Goal: Task Accomplishment & Management: Manage account settings

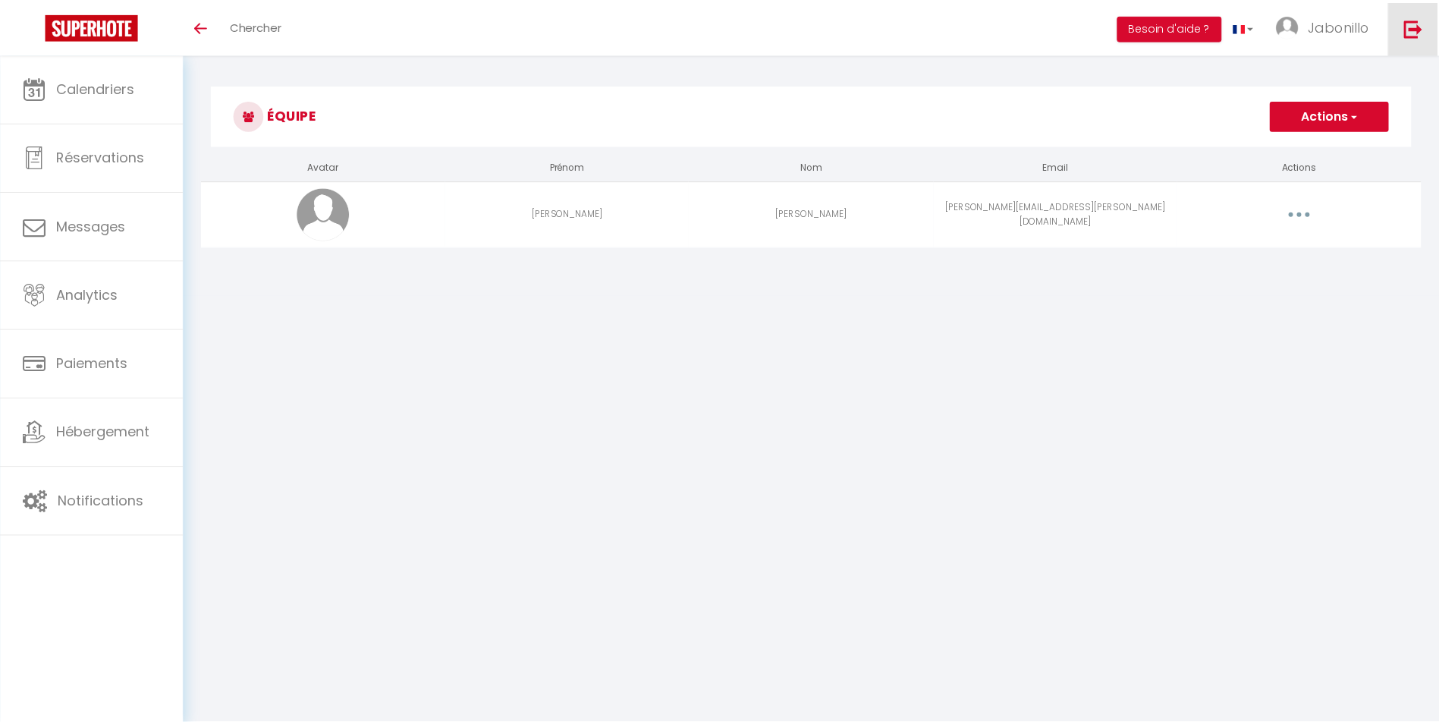
scroll to position [53, 0]
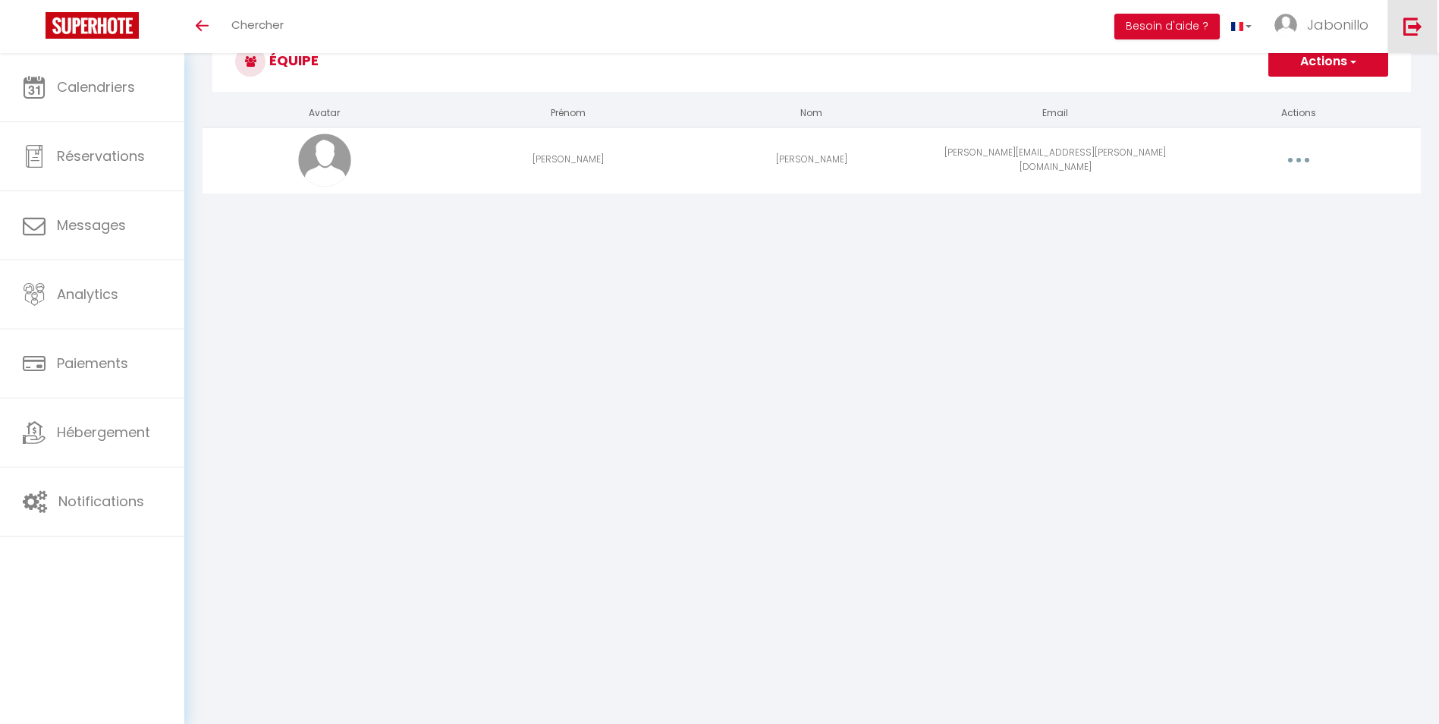
click at [1416, 33] on img at bounding box center [1412, 26] width 19 height 19
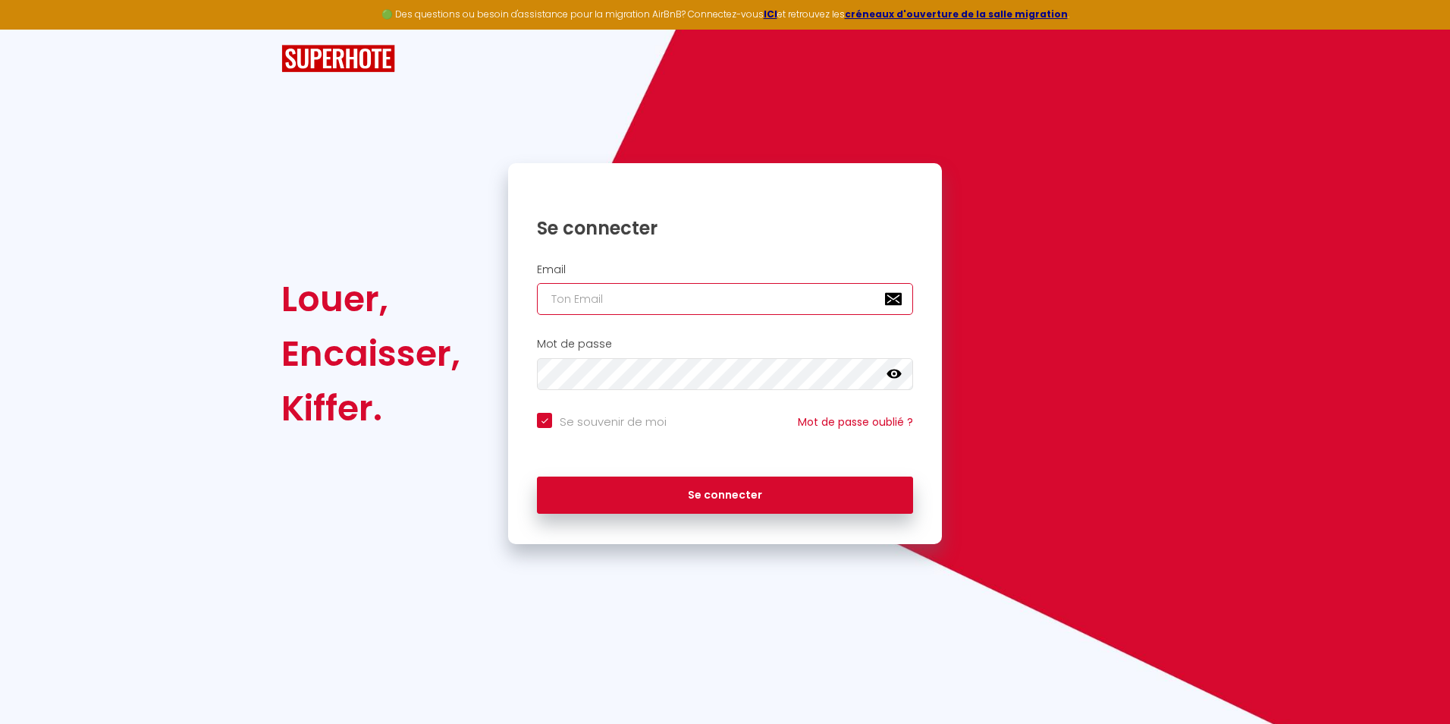
type input "[EMAIL_ADDRESS][DOMAIN_NAME]"
checkbox input "true"
click at [658, 298] on input "[EMAIL_ADDRESS][DOMAIN_NAME]" at bounding box center [725, 299] width 376 height 32
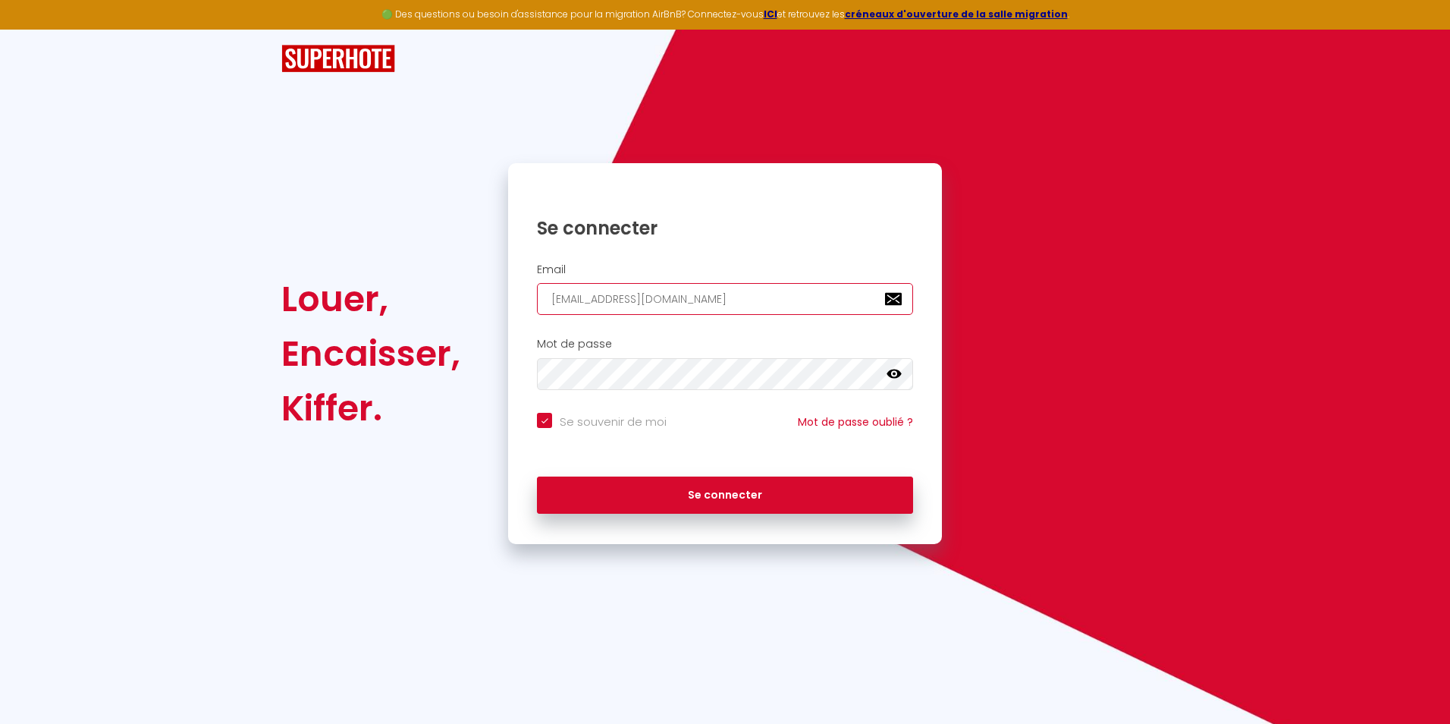
type input "m"
checkbox input "true"
type input "ma"
checkbox input "true"
type input "[PERSON_NAME][EMAIL_ADDRESS][PERSON_NAME][DOMAIN_NAME]"
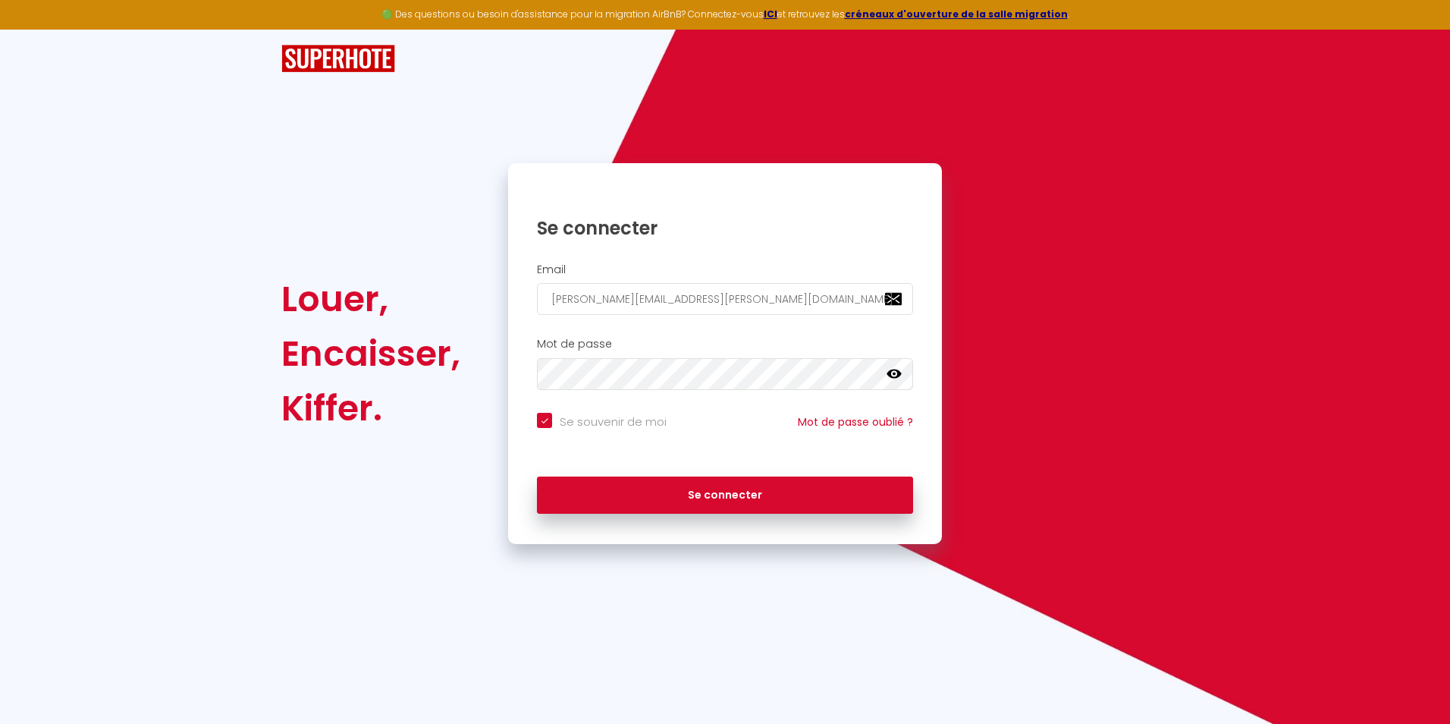
click at [890, 372] on icon at bounding box center [894, 373] width 15 height 9
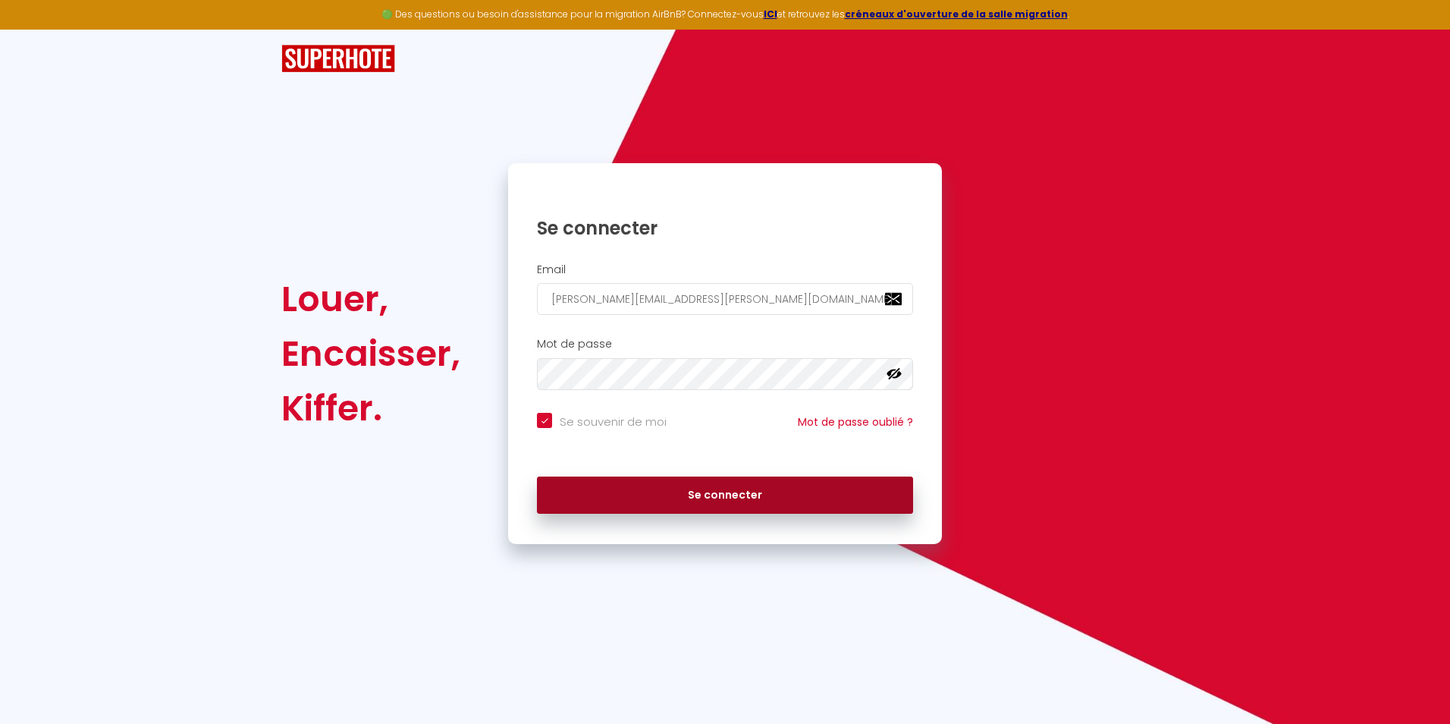
click at [678, 478] on button "Se connecter" at bounding box center [725, 495] width 376 height 38
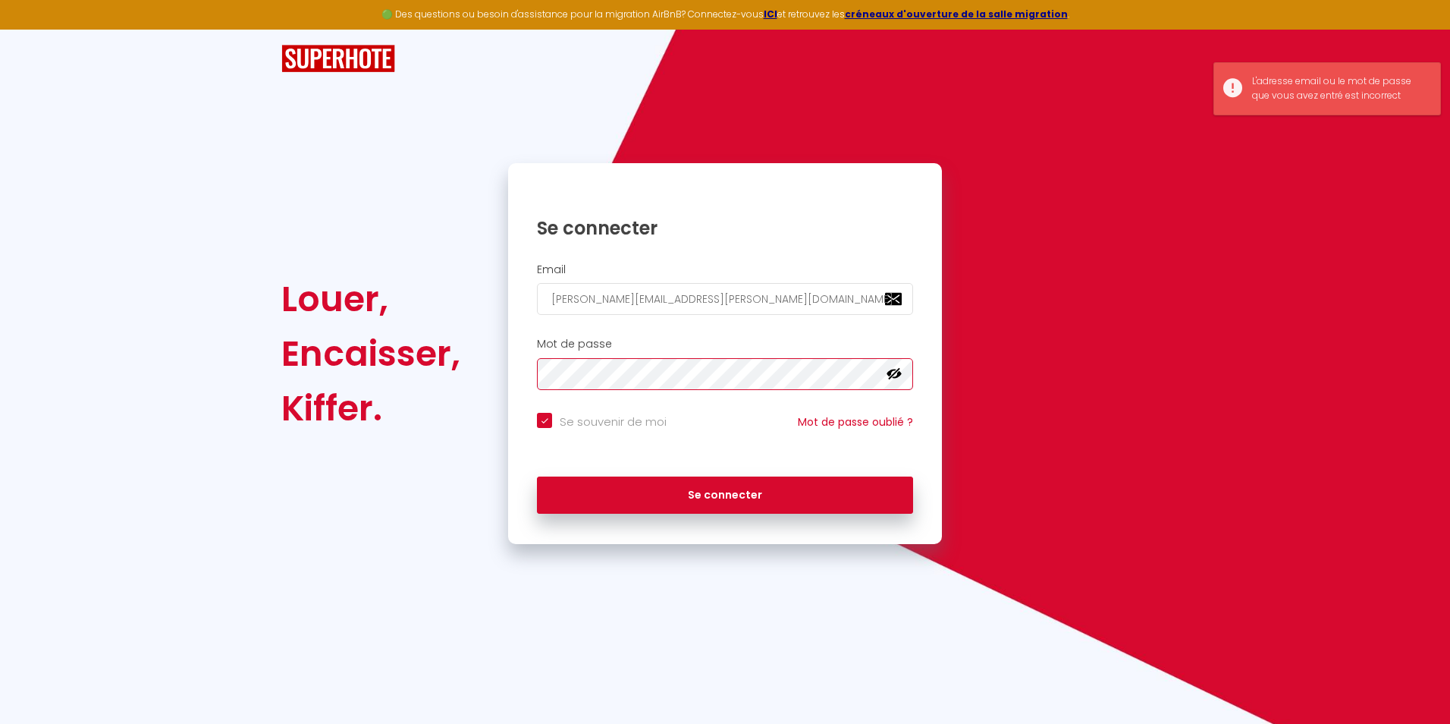
click at [537, 476] on button "Se connecter" at bounding box center [725, 495] width 376 height 38
checkbox input "true"
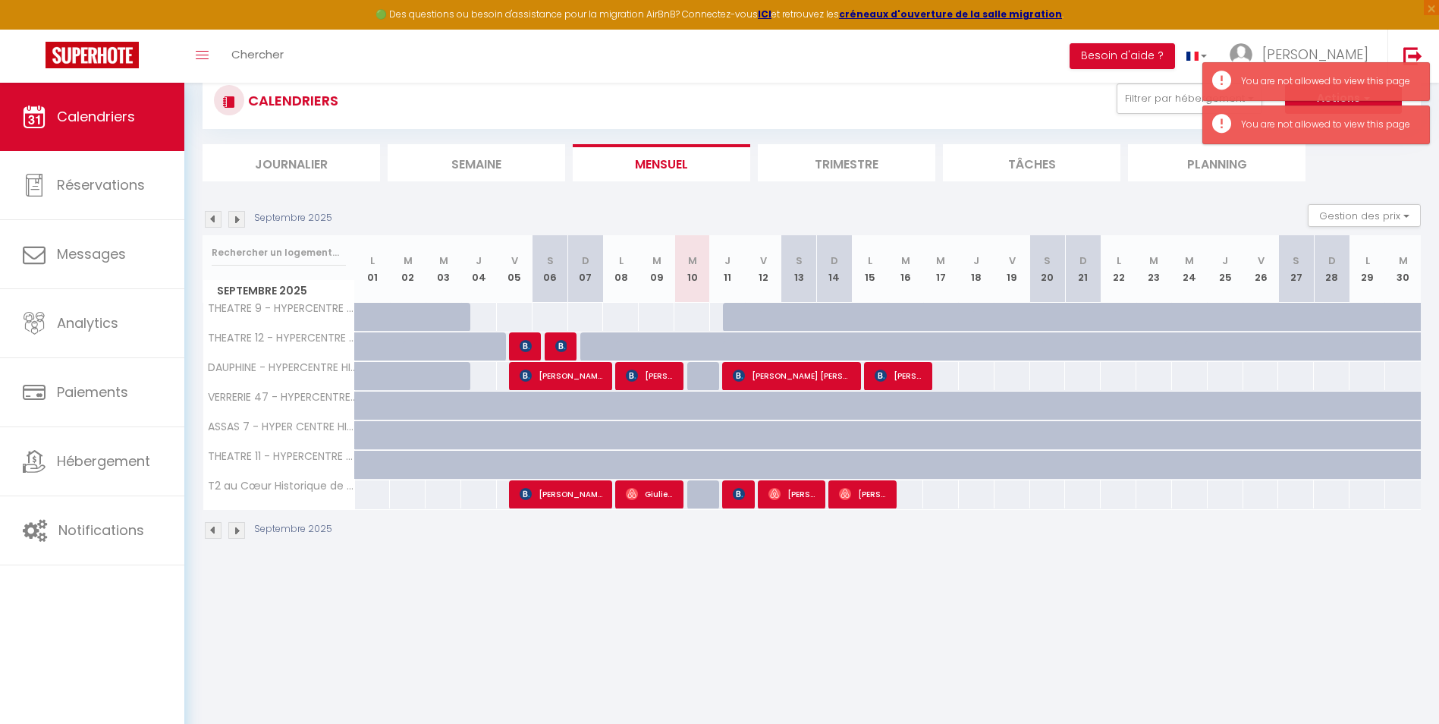
scroll to position [83, 0]
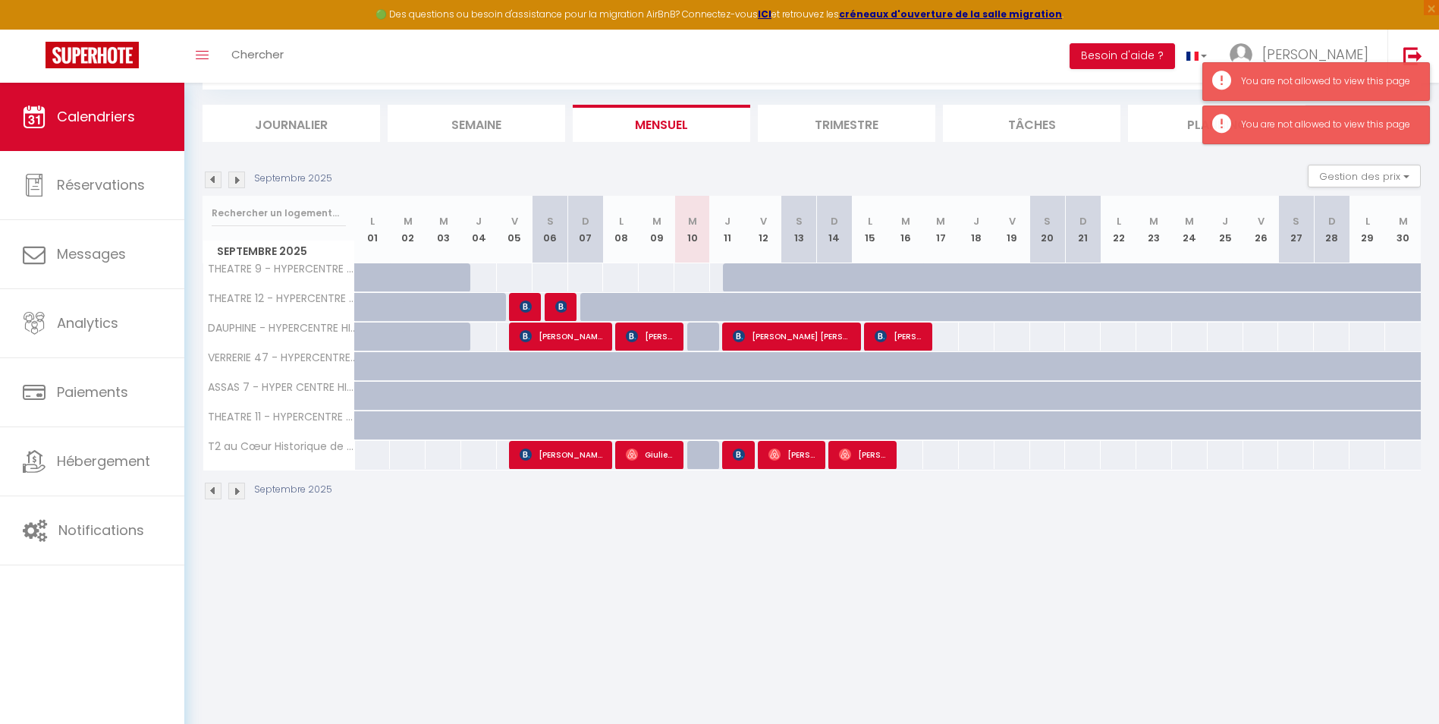
click at [1267, 83] on div "You are not allowed to view this page" at bounding box center [1327, 81] width 173 height 14
click at [1289, 121] on div "You are not allowed to view this page" at bounding box center [1327, 125] width 173 height 14
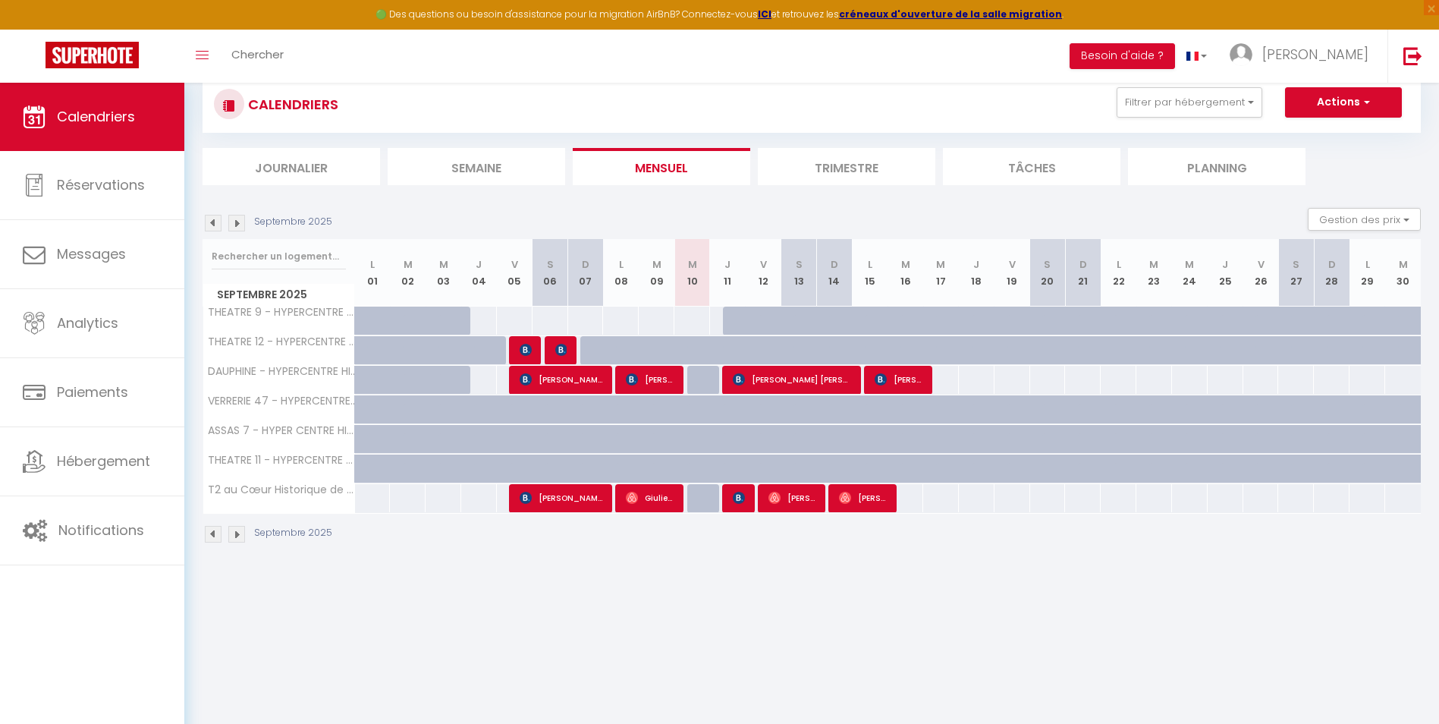
scroll to position [0, 0]
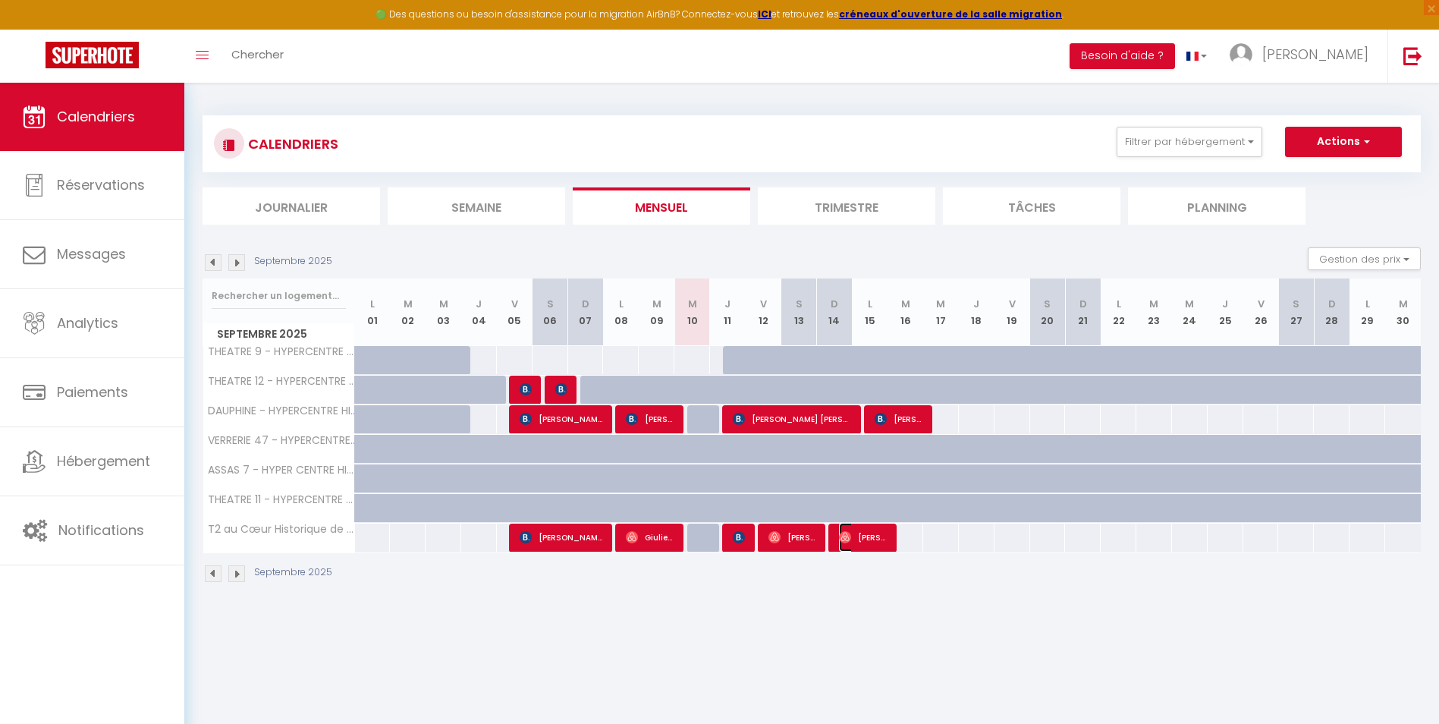
click at [868, 545] on span "Edgard Aidji" at bounding box center [863, 537] width 48 height 29
select select "OK"
select select "0"
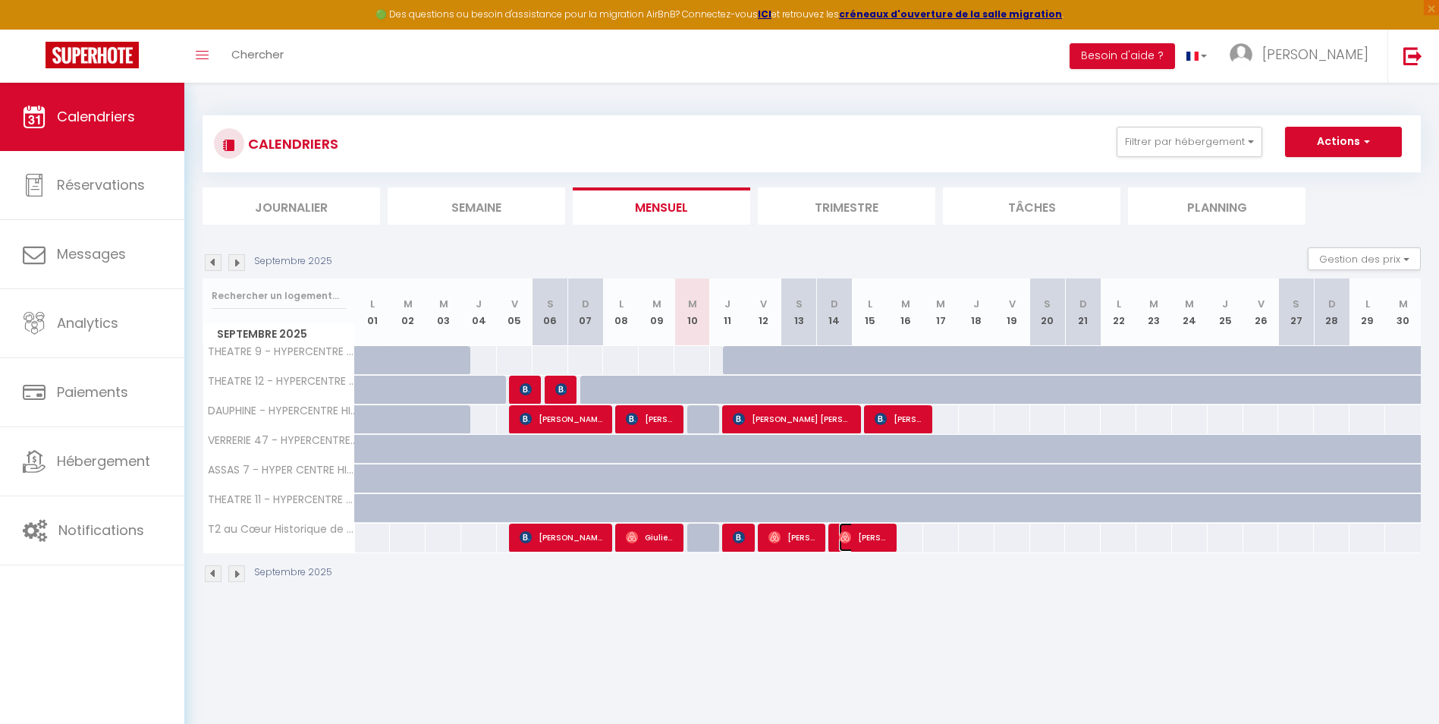
select select "1"
select select
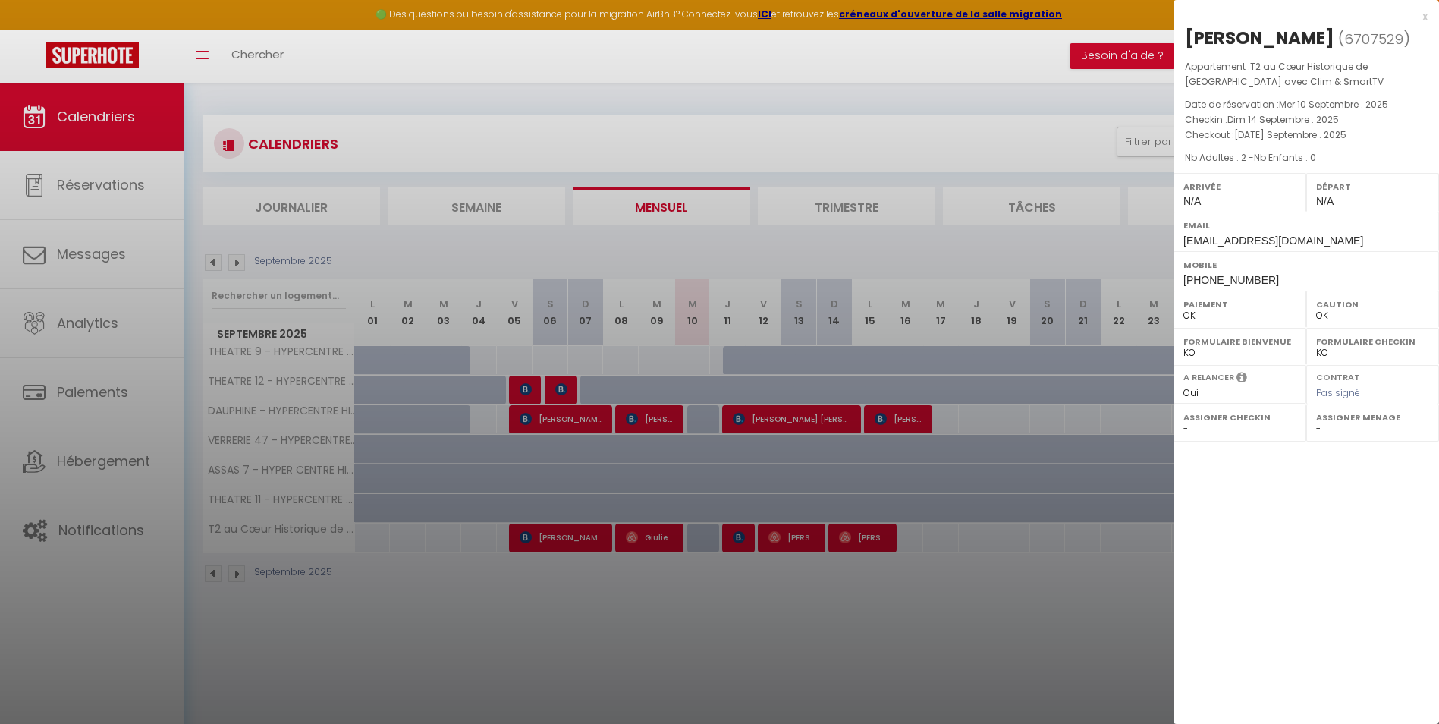
click at [1425, 16] on div "x" at bounding box center [1300, 17] width 254 height 18
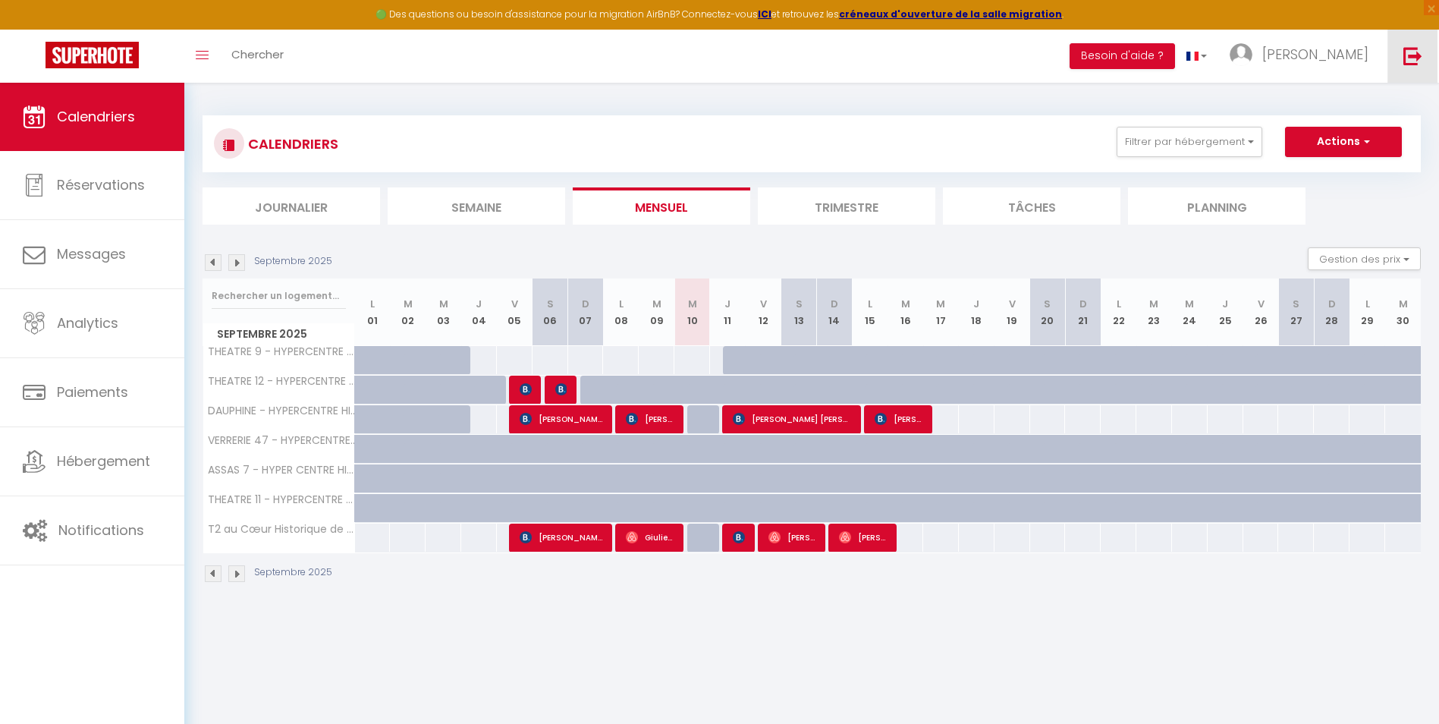
click at [1418, 52] on img at bounding box center [1412, 55] width 19 height 19
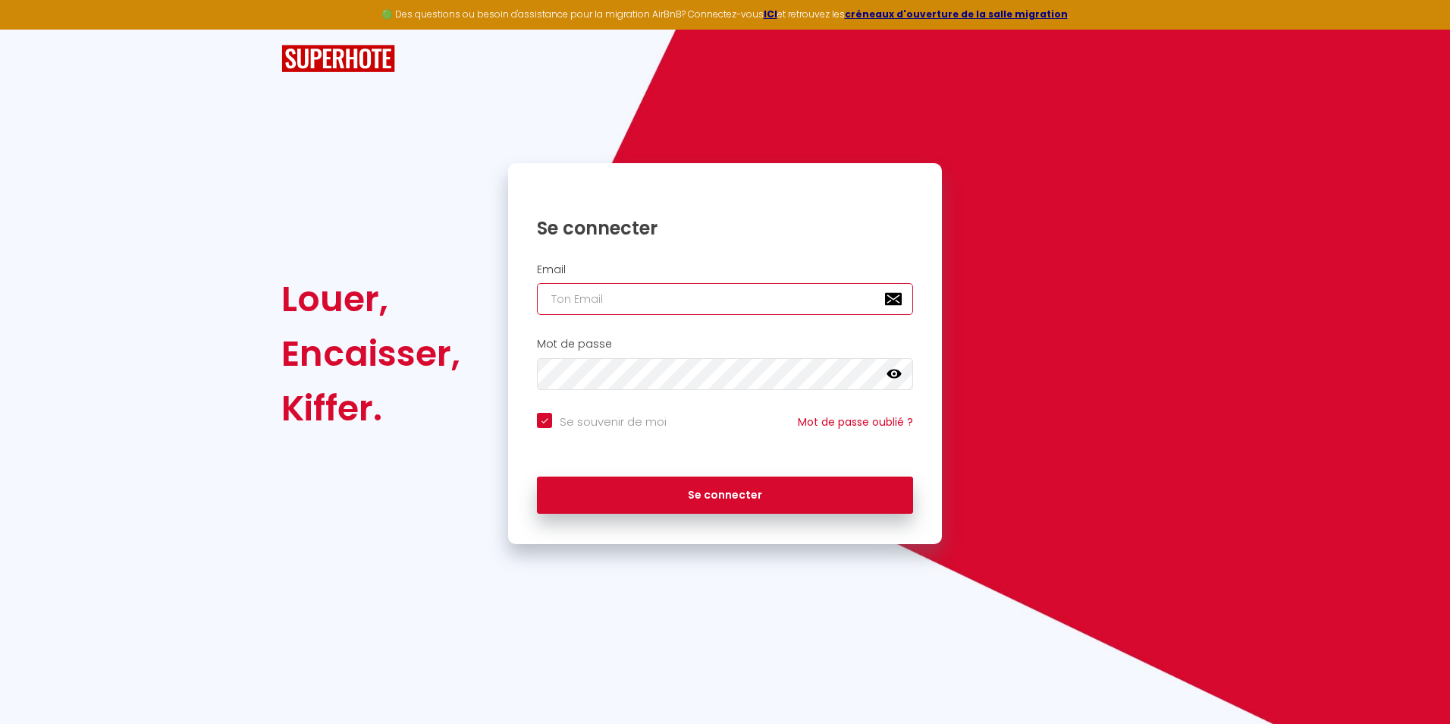
type input "[EMAIL_ADDRESS][DOMAIN_NAME]"
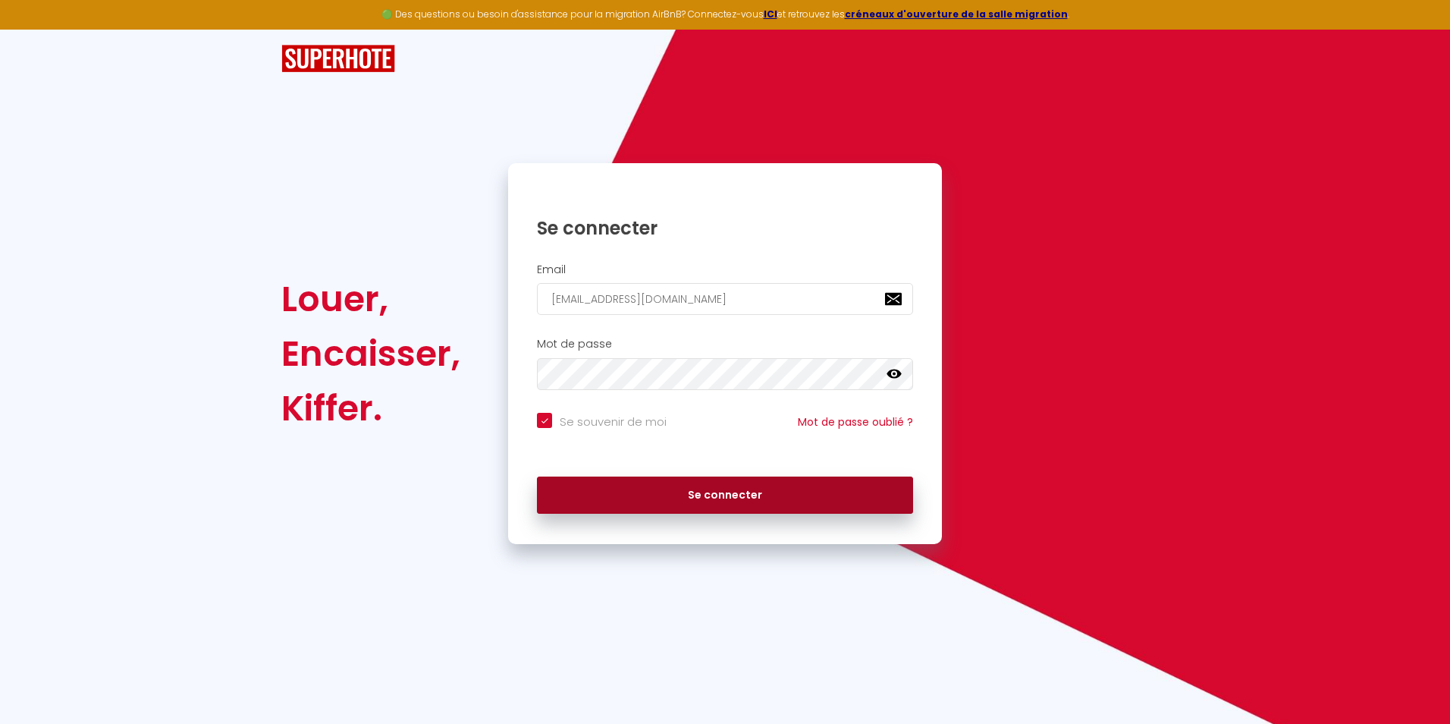
click at [664, 489] on button "Se connecter" at bounding box center [725, 495] width 376 height 38
checkbox input "true"
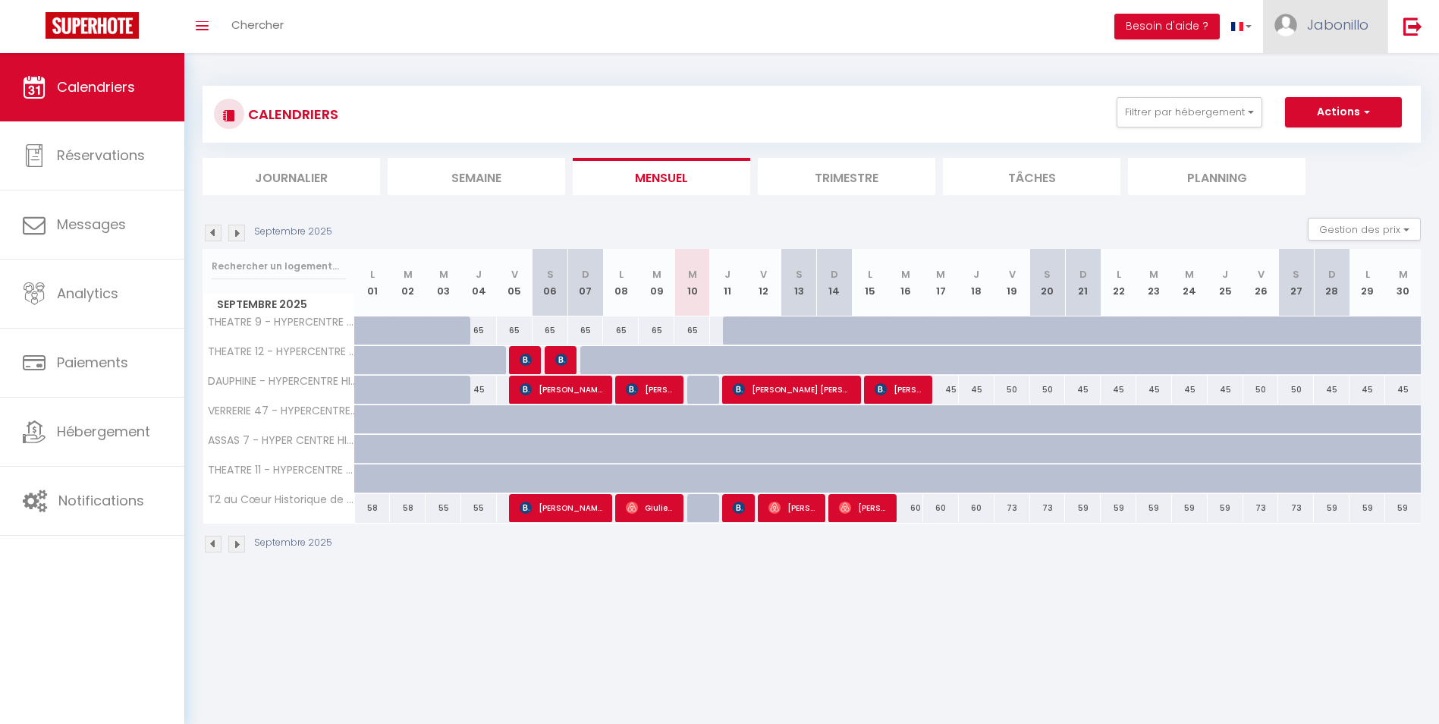
click at [1316, 28] on span "Jabonillo" at bounding box center [1337, 24] width 61 height 19
click at [1309, 107] on link "Équipe" at bounding box center [1326, 103] width 112 height 26
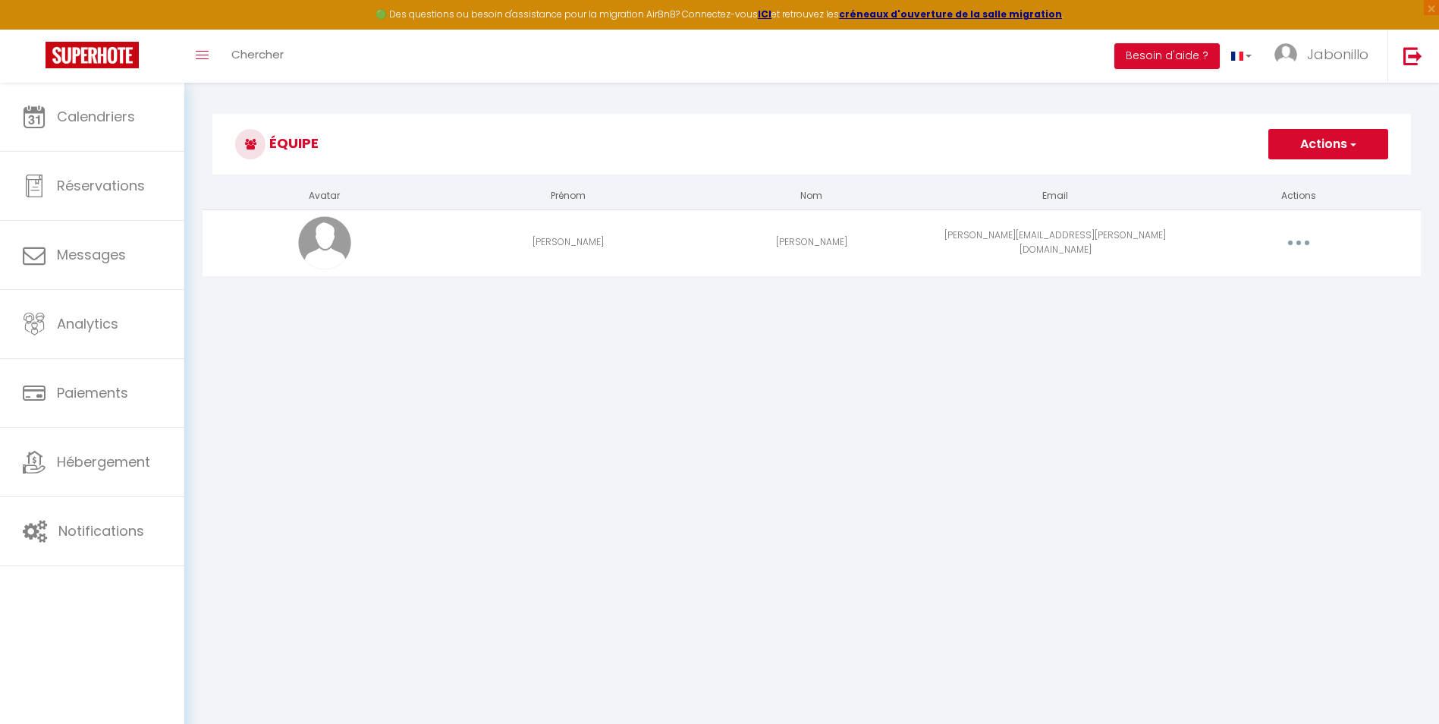
click at [1302, 246] on button "button" at bounding box center [1298, 243] width 42 height 24
click at [1245, 271] on link "Editer" at bounding box center [1259, 278] width 112 height 26
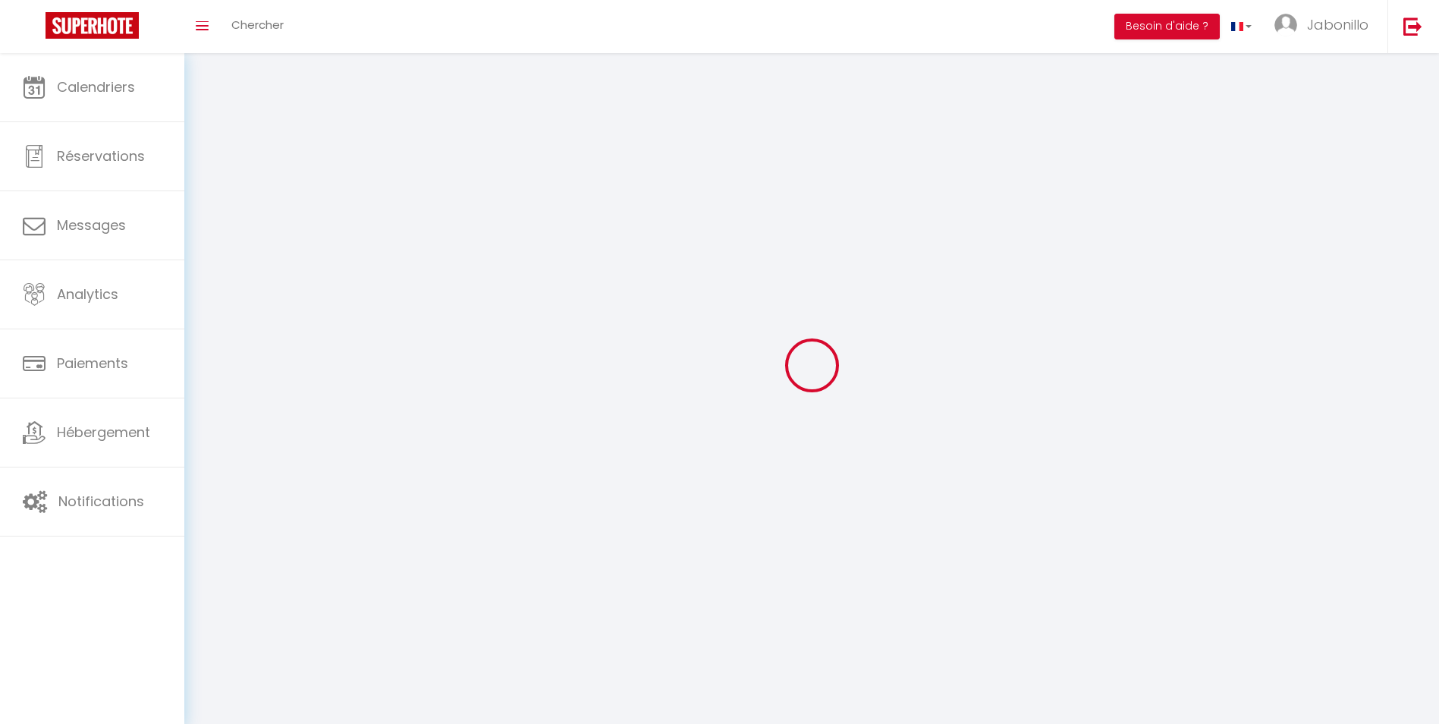
type input "[PERSON_NAME]"
type input "[PERSON_NAME][EMAIL_ADDRESS][PERSON_NAME][DOMAIN_NAME]"
type textarea "Propriétaire"
type textarea "https://app.superhote.com/#/connect/zCesOhrbpw"
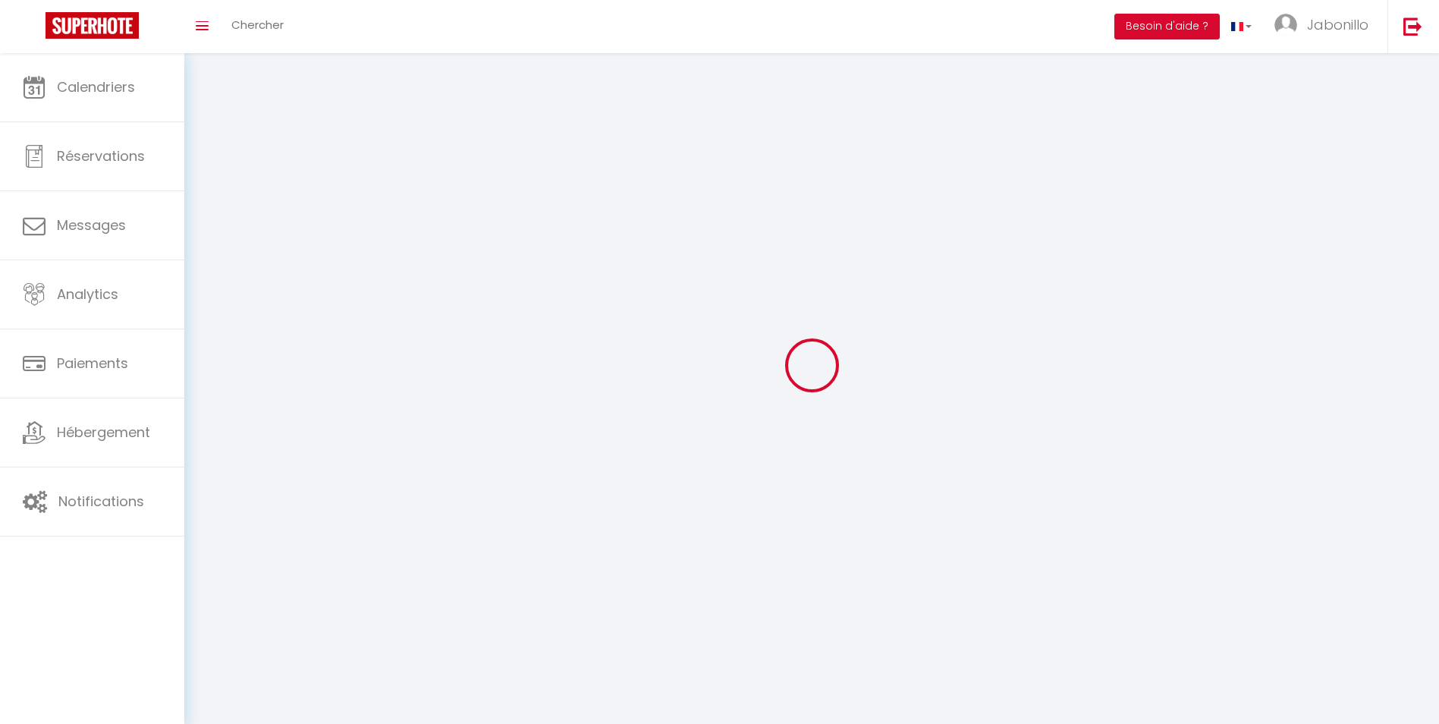
checkbox input "false"
checkbox input "true"
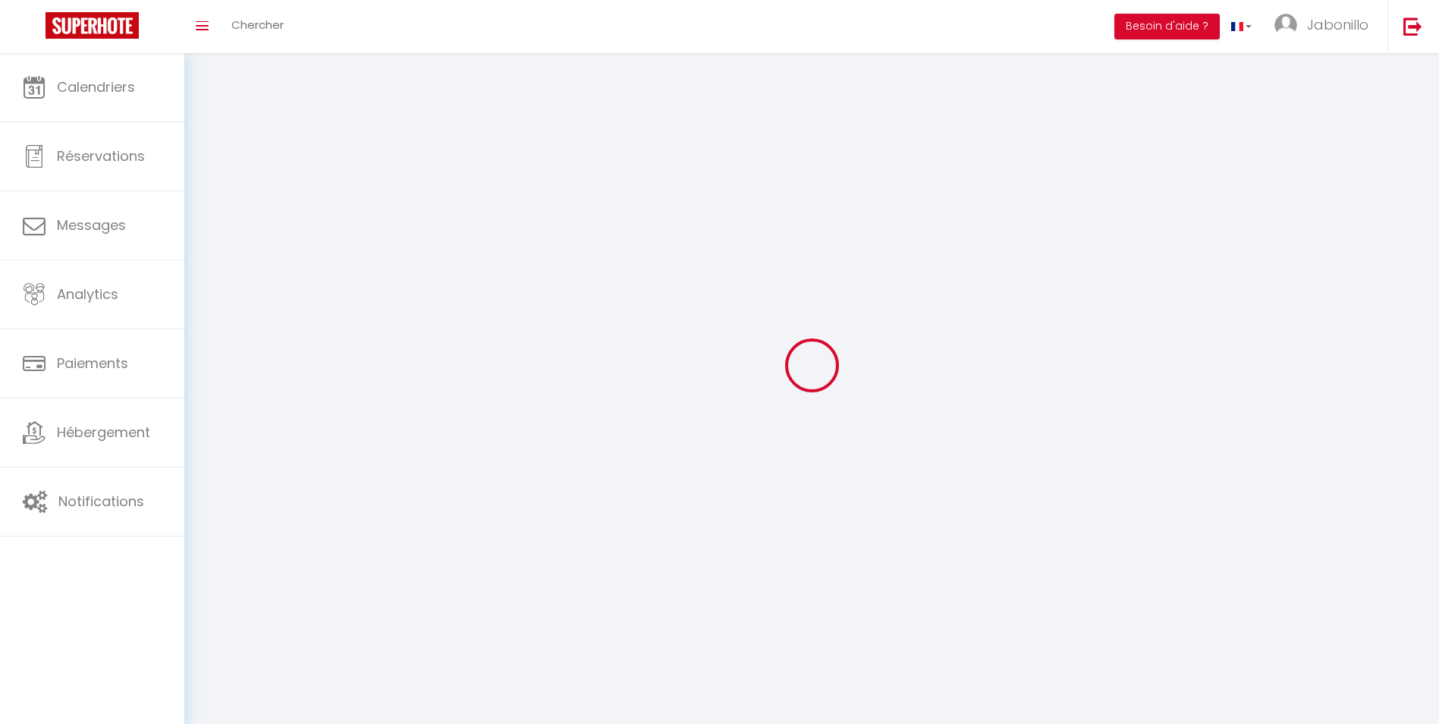
checkbox input "true"
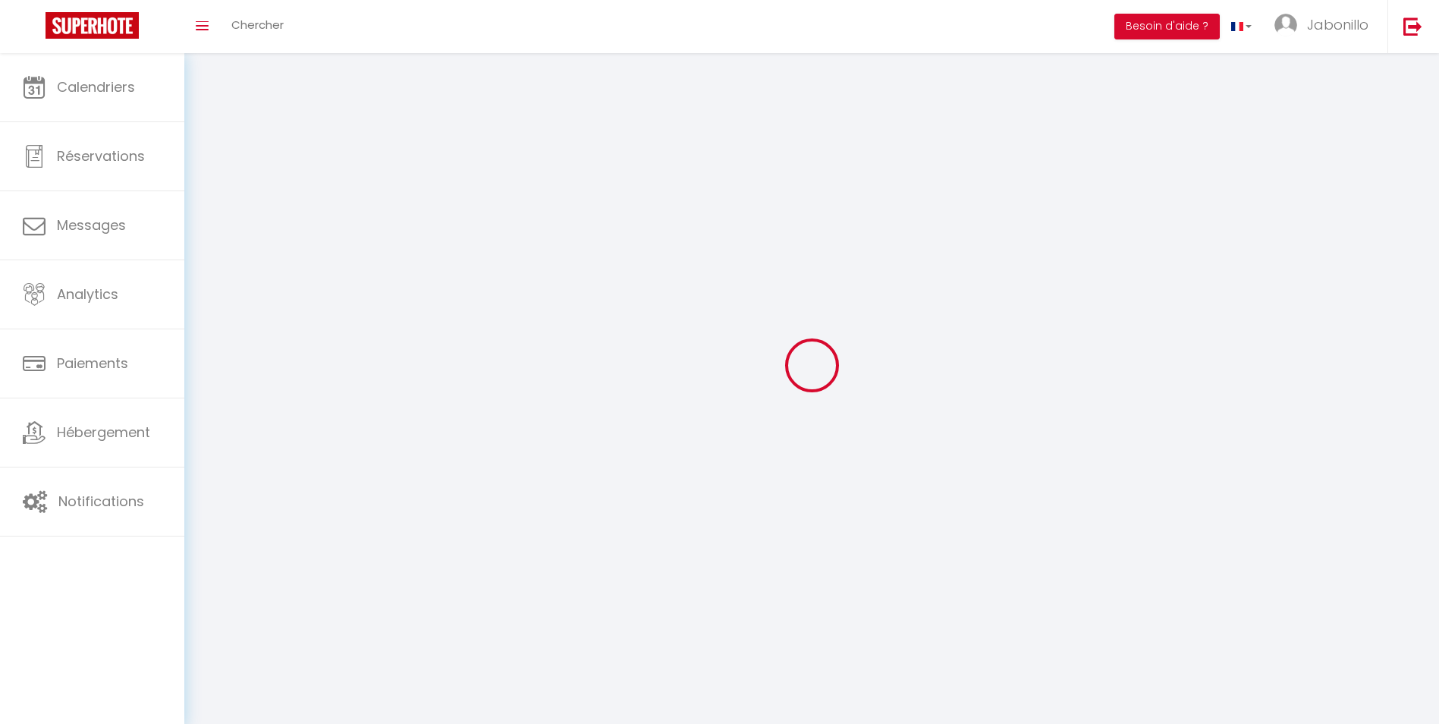
checkbox input "true"
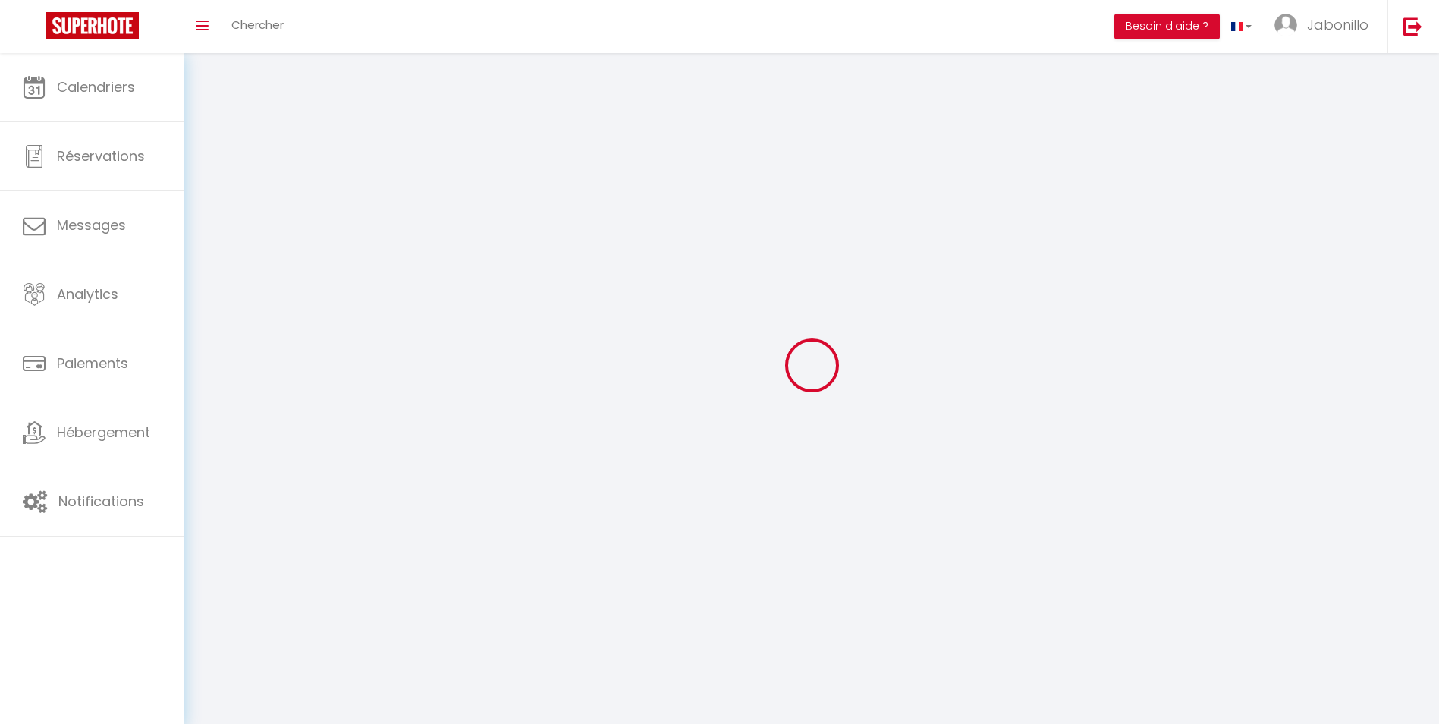
checkbox input "true"
select select
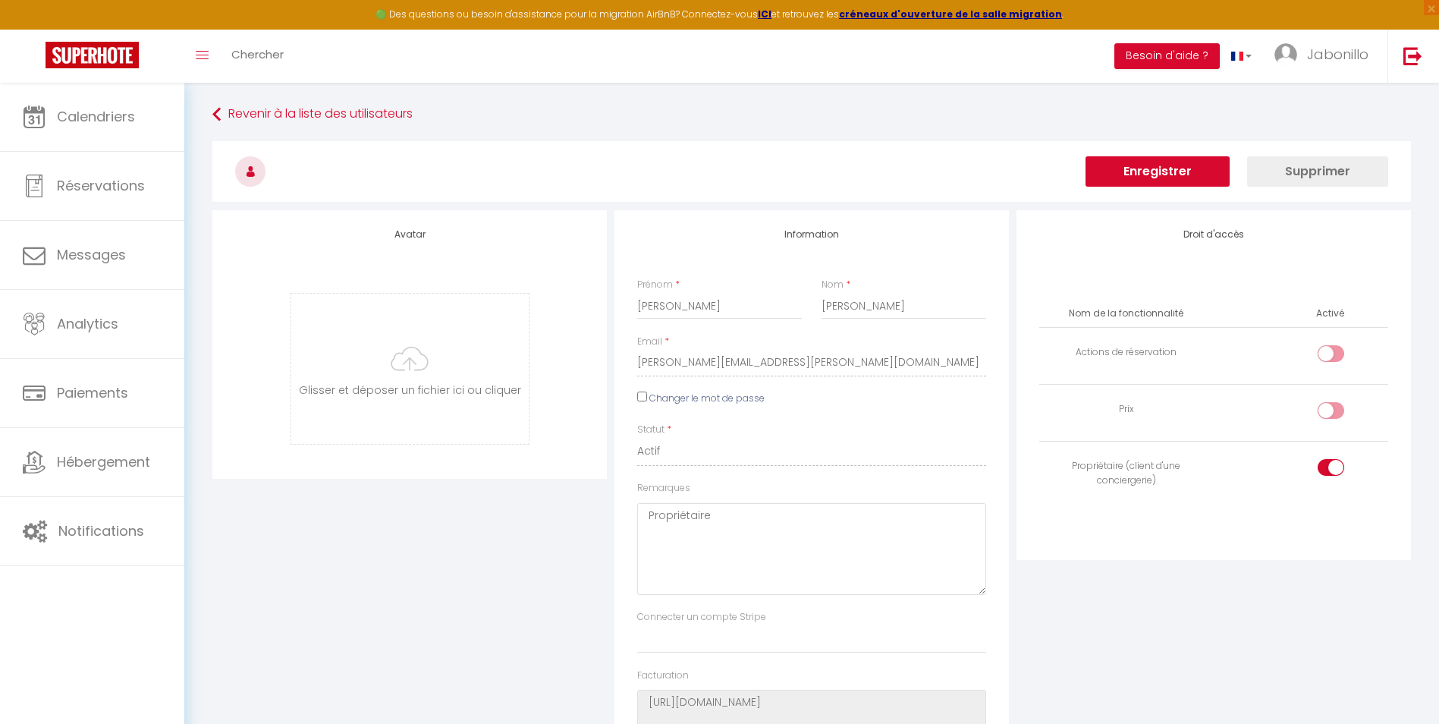
click at [1333, 412] on input "checkbox" at bounding box center [1343, 413] width 27 height 23
checkbox input "true"
click at [1189, 173] on button "Enregistrer" at bounding box center [1157, 171] width 144 height 30
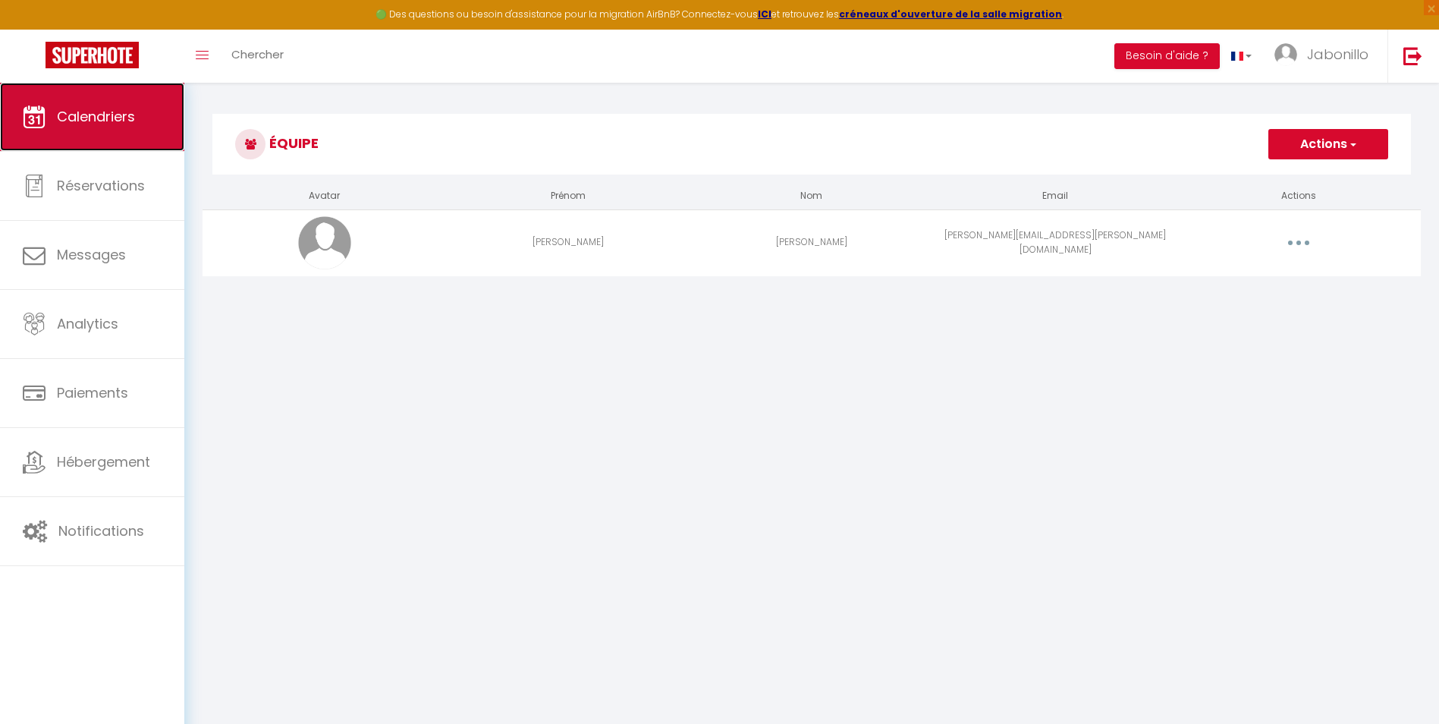
click at [124, 115] on span "Calendriers" at bounding box center [96, 116] width 78 height 19
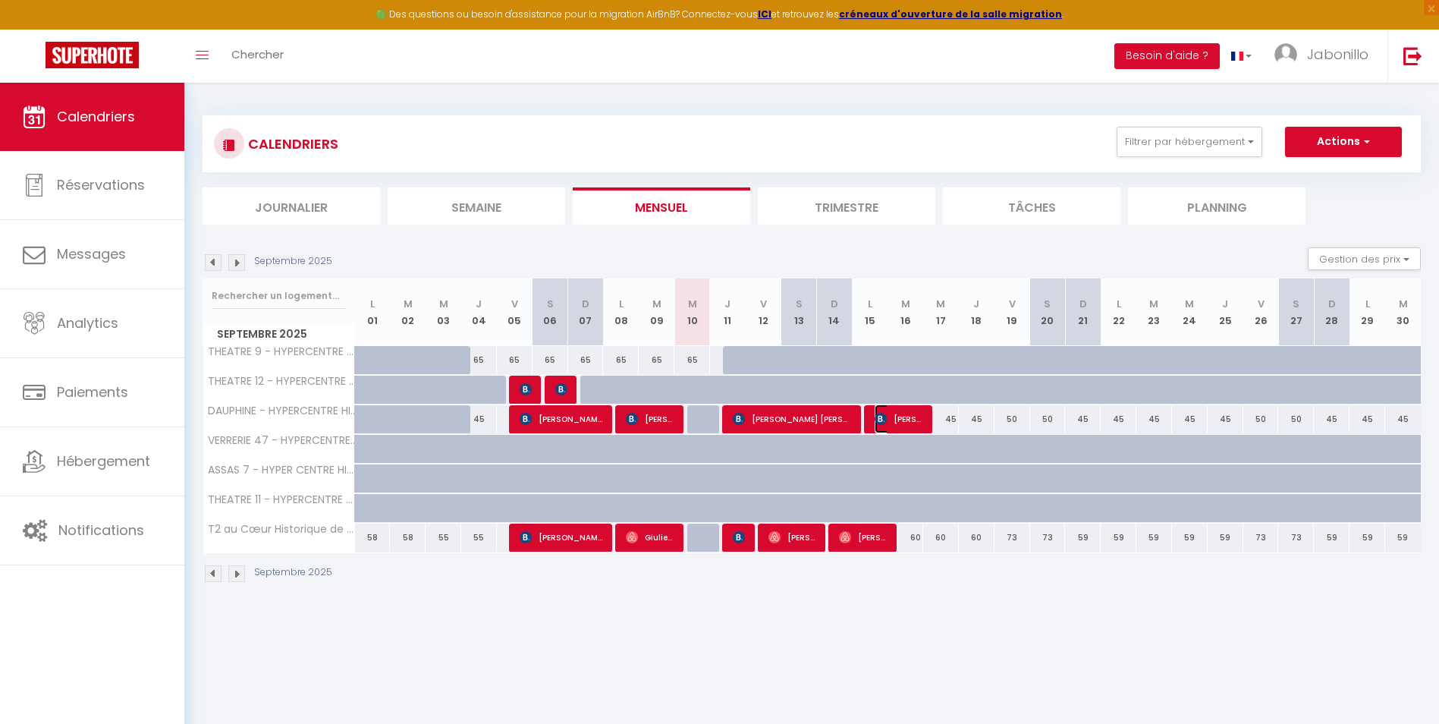
click at [903, 419] on span "Johannes Withagen" at bounding box center [898, 418] width 48 height 29
select select "OK"
select select "KO"
select select "0"
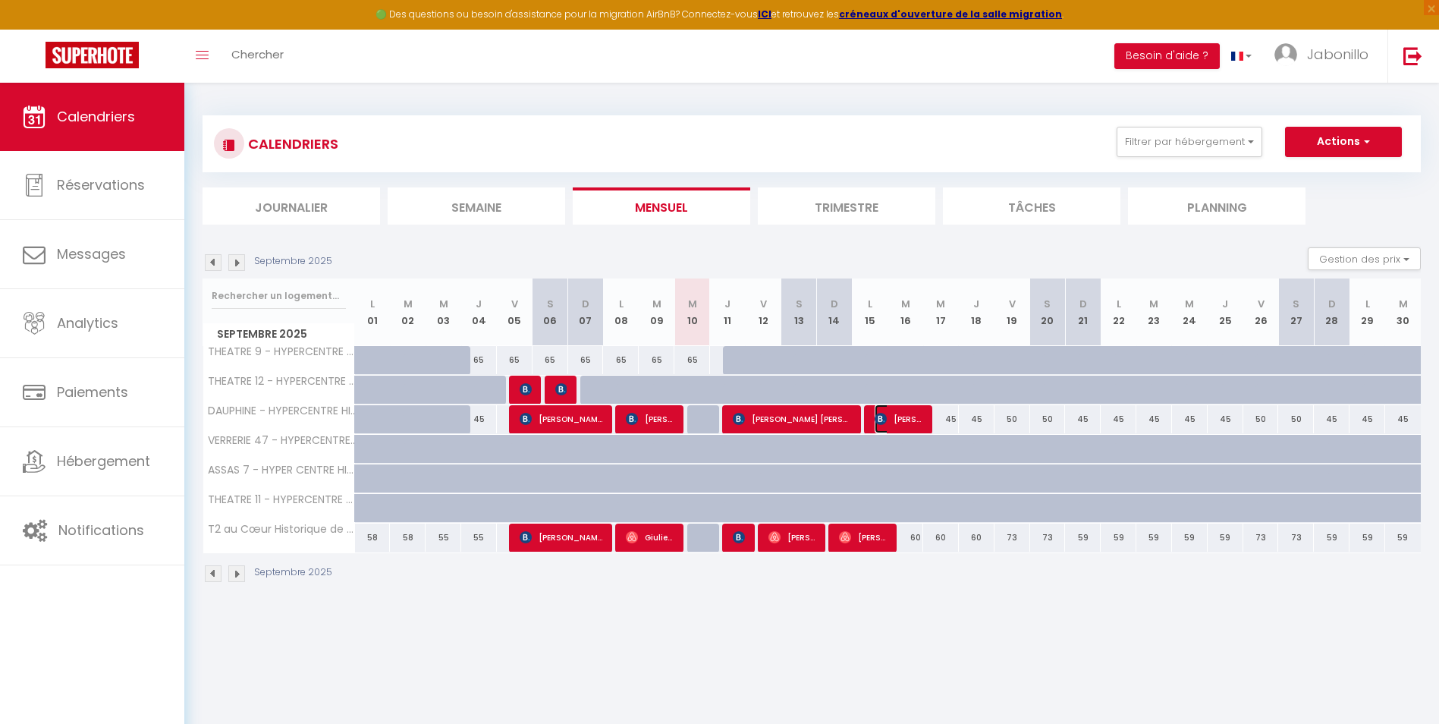
select select "1"
select select
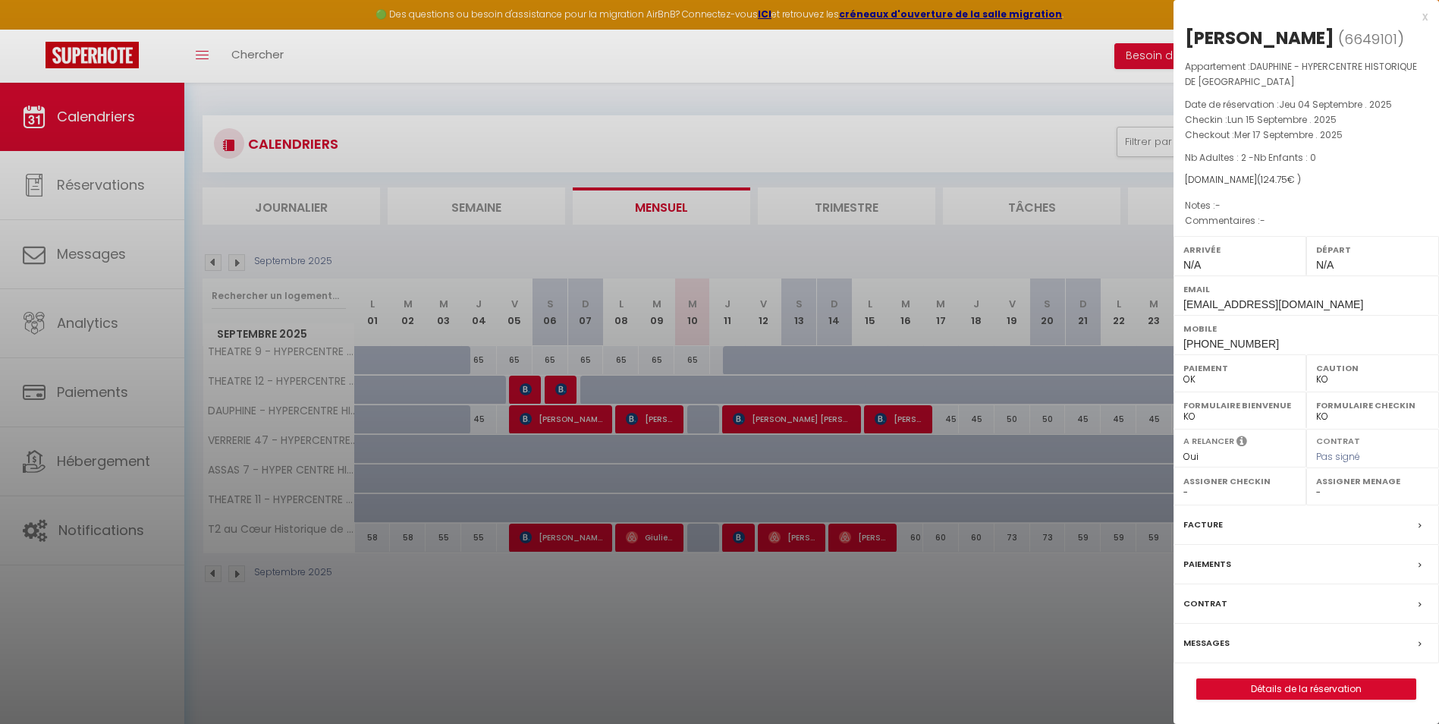
click at [1424, 17] on div "x" at bounding box center [1300, 17] width 254 height 18
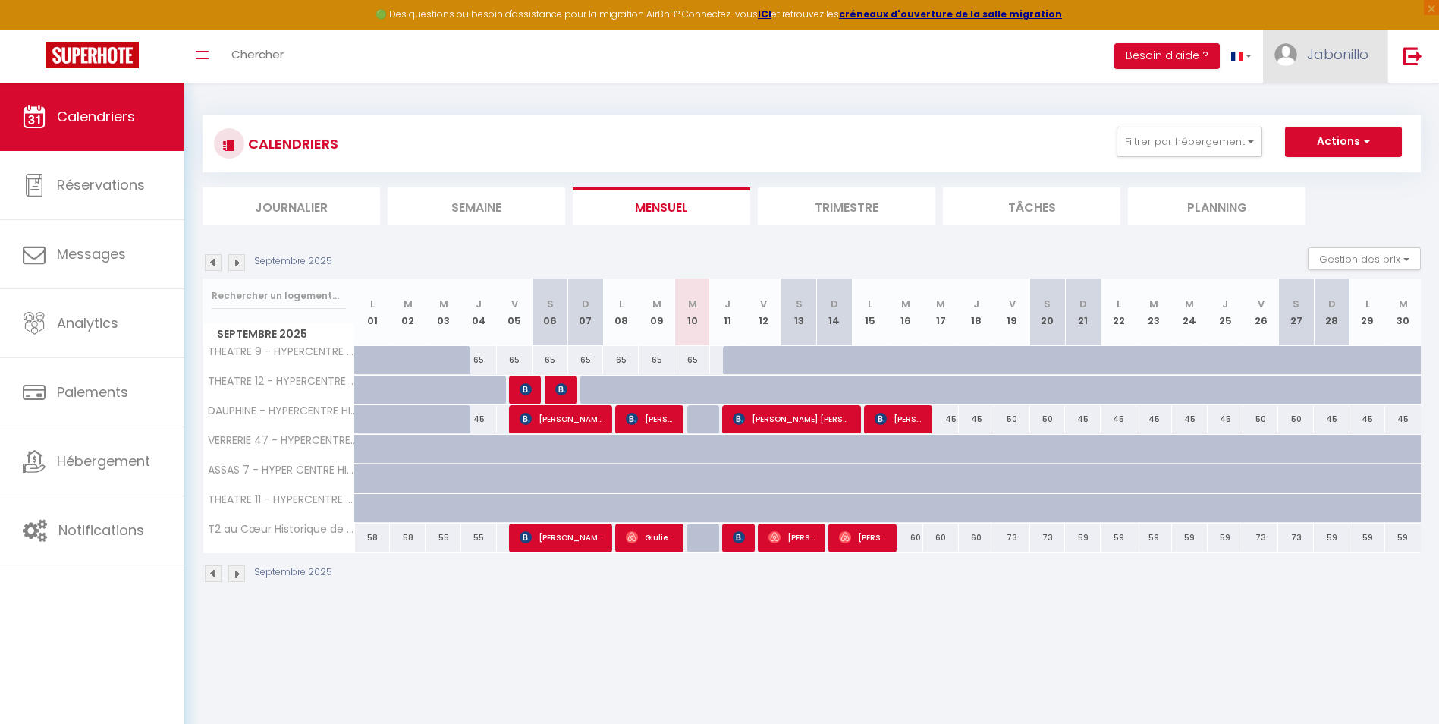
click at [1333, 58] on span "Jabonillo" at bounding box center [1337, 54] width 61 height 19
click at [1304, 106] on link "Paramètres" at bounding box center [1326, 106] width 112 height 26
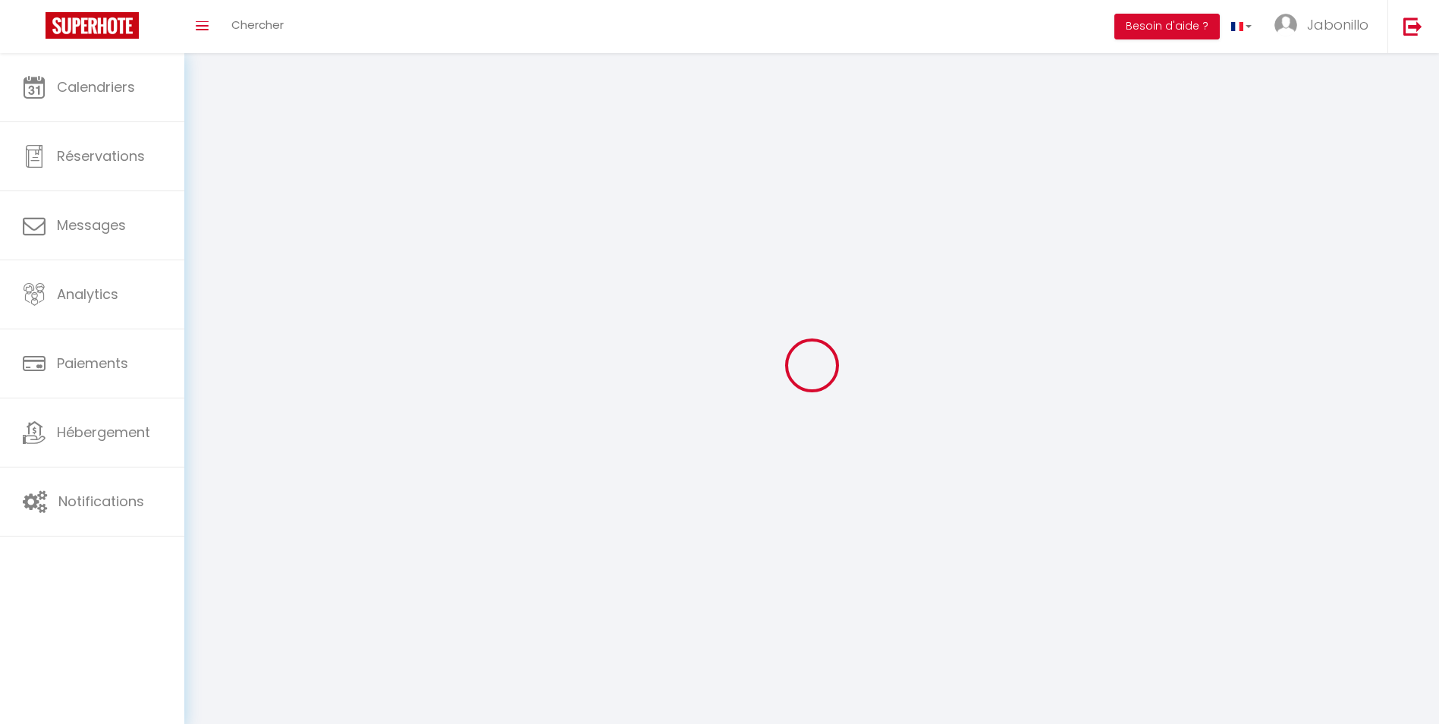
type input "Jabonillo"
type input "Hayato"
type input "0622082354"
type input "6 place du Théatre"
type input "21000"
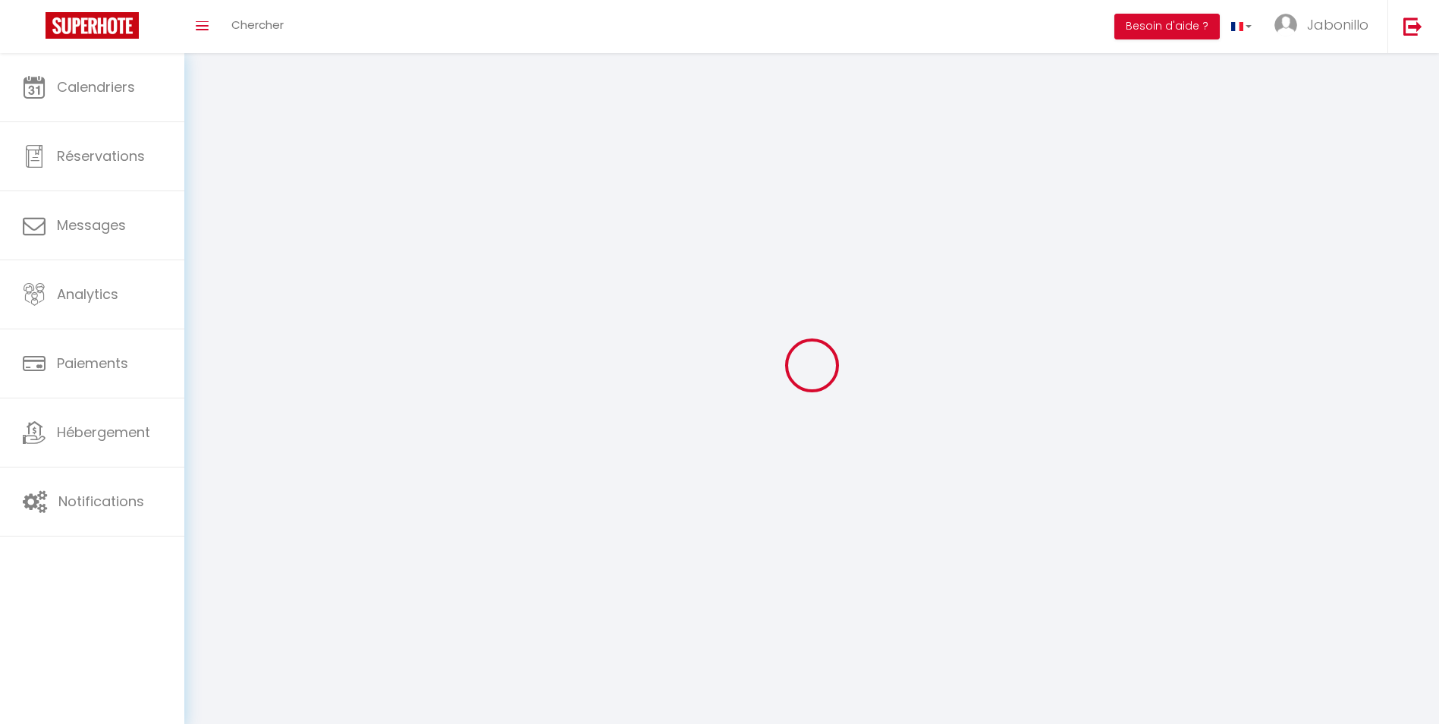
type input "Dijon"
type input "ZsXs2KCoBdyq7mDgr0dut7OP4"
type input "RR6t0SGztossrBbB20vdzZfcT"
select select "28"
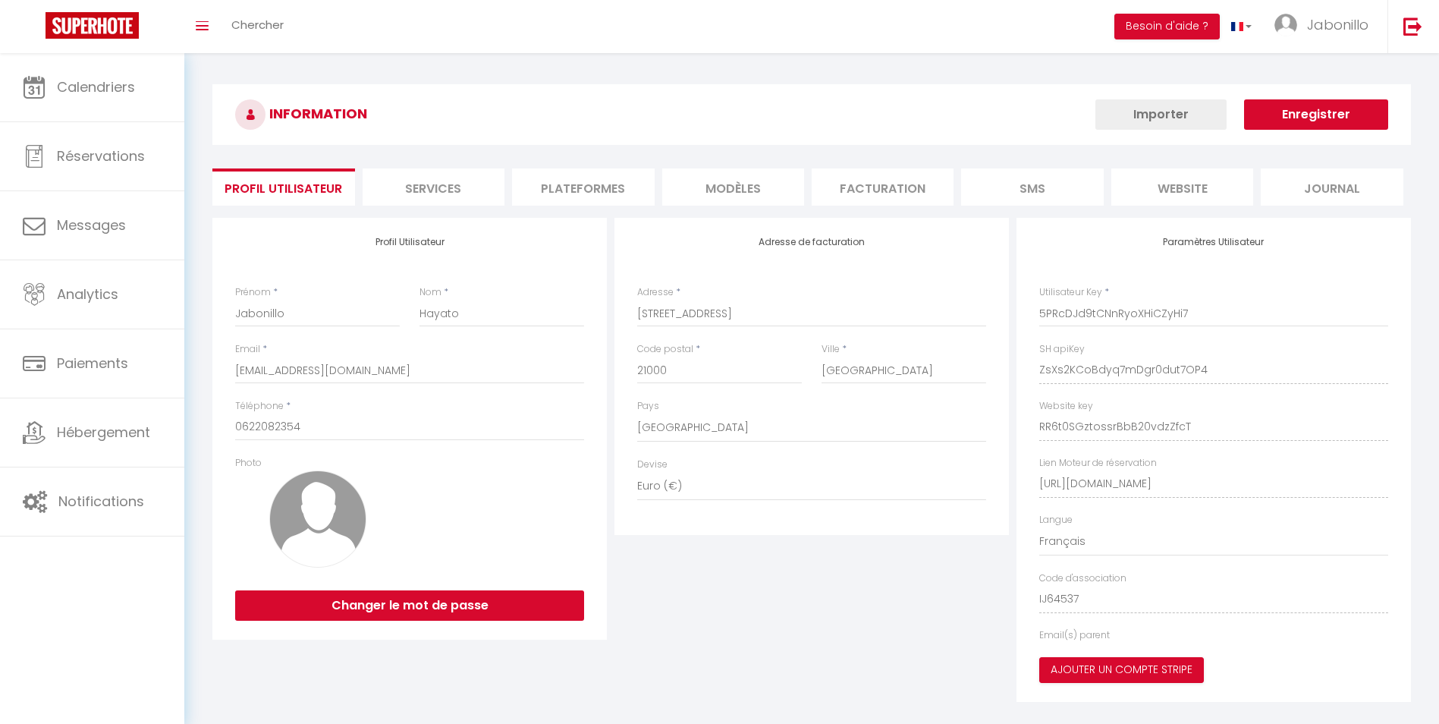
type input "ZsXs2KCoBdyq7mDgr0dut7OP4"
type input "RR6t0SGztossrBbB20vdzZfcT"
type input "https://app.superhote.com/#/get-available-rentals/RR6t0SGztossrBbB20vdzZfcT"
select select "fr"
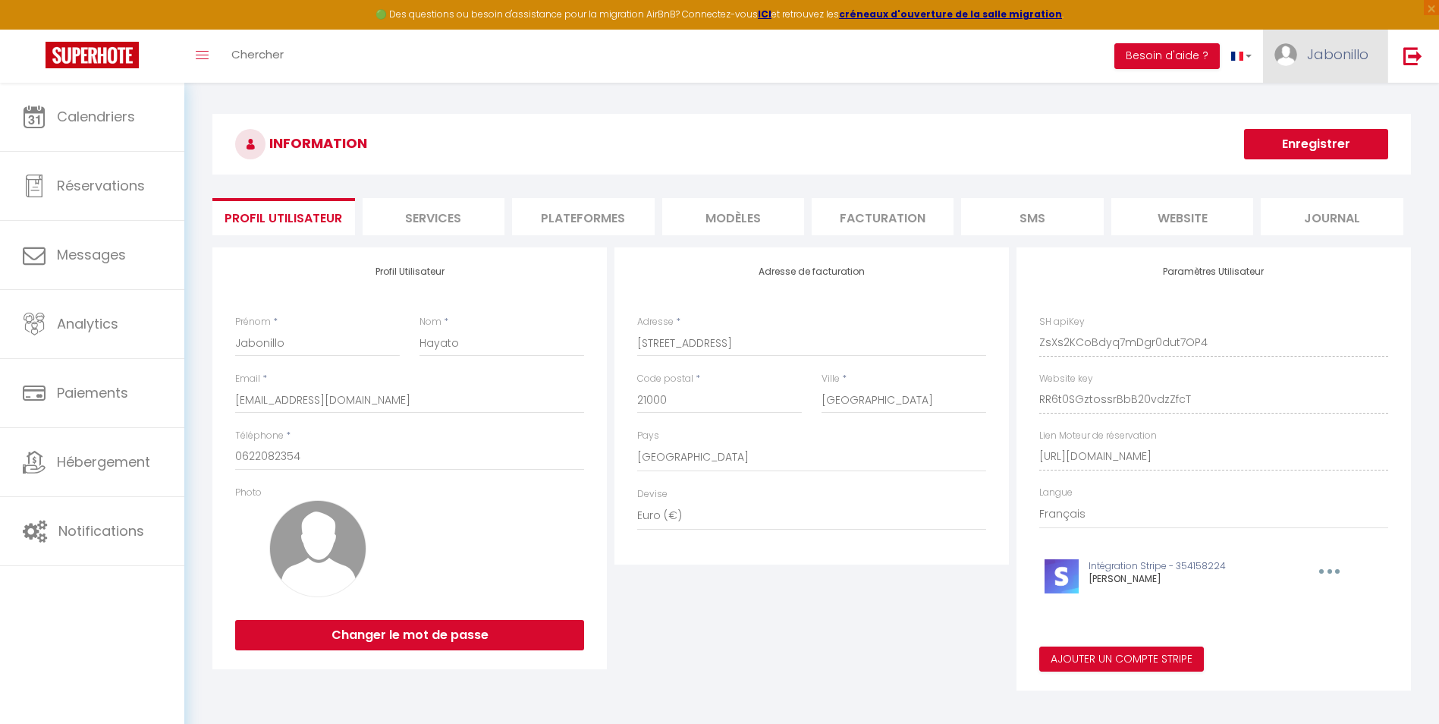
click at [1340, 49] on span "Jabonillo" at bounding box center [1337, 54] width 61 height 19
click at [1316, 127] on link "Équipe" at bounding box center [1326, 133] width 112 height 26
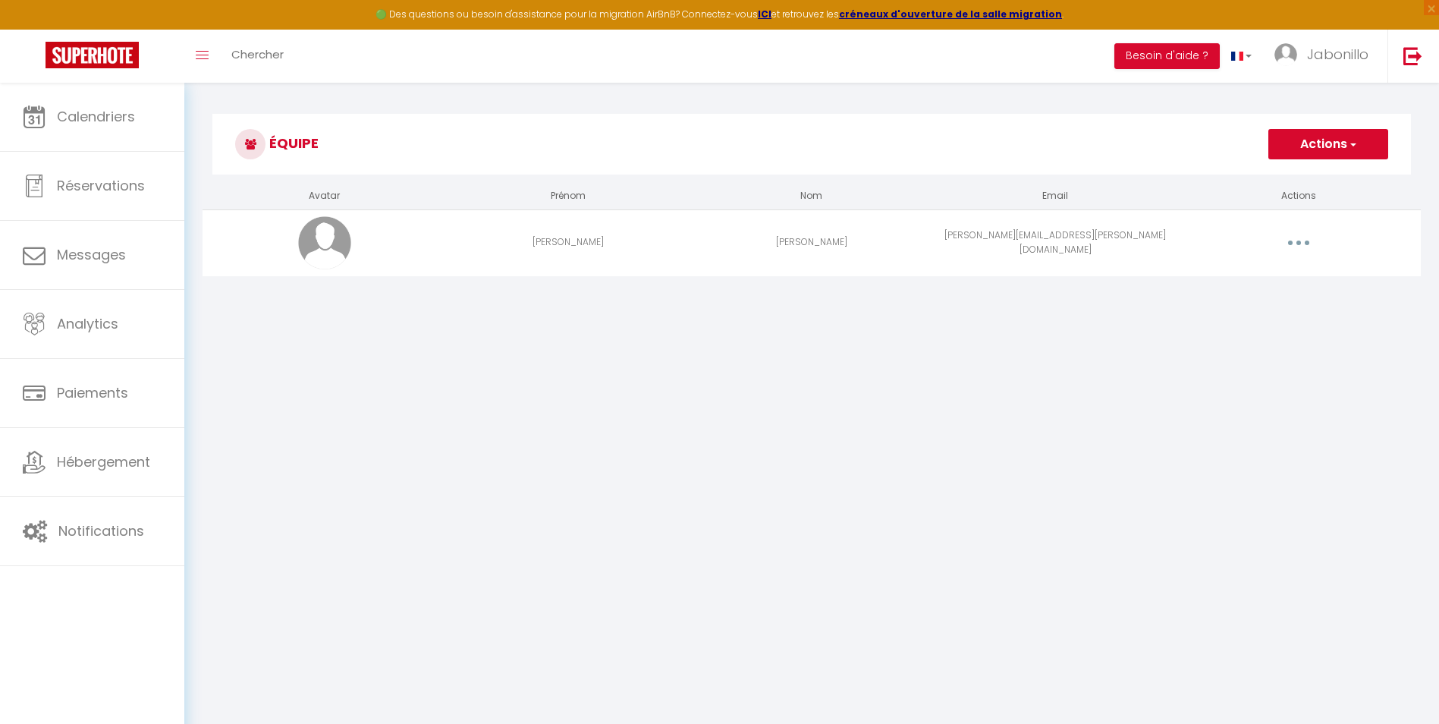
click at [1299, 237] on button "button" at bounding box center [1298, 243] width 42 height 24
click at [1254, 279] on link "Editer" at bounding box center [1259, 278] width 112 height 26
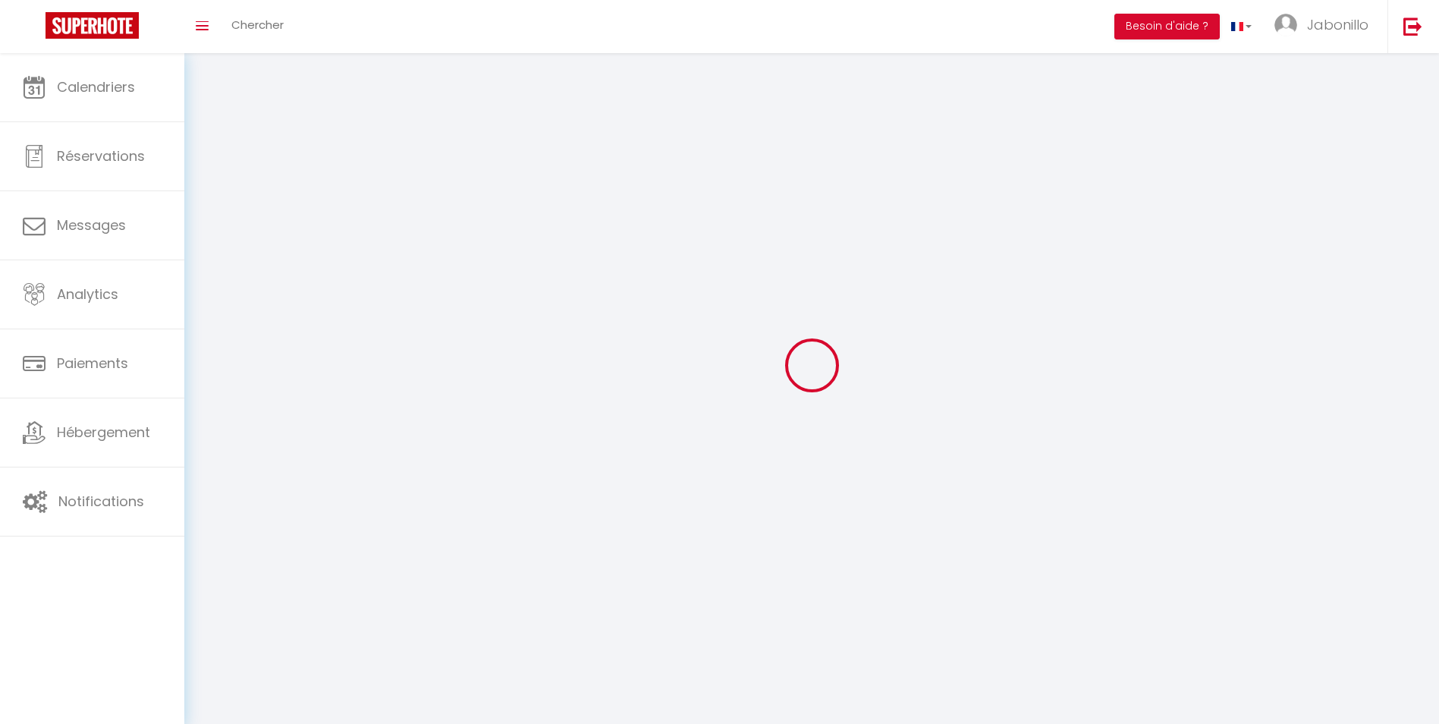
type input "[EMAIL_ADDRESS][DOMAIN_NAME]"
type input "[PERSON_NAME]"
type input "[PERSON_NAME][EMAIL_ADDRESS][PERSON_NAME][DOMAIN_NAME]"
type textarea "Propriétaire"
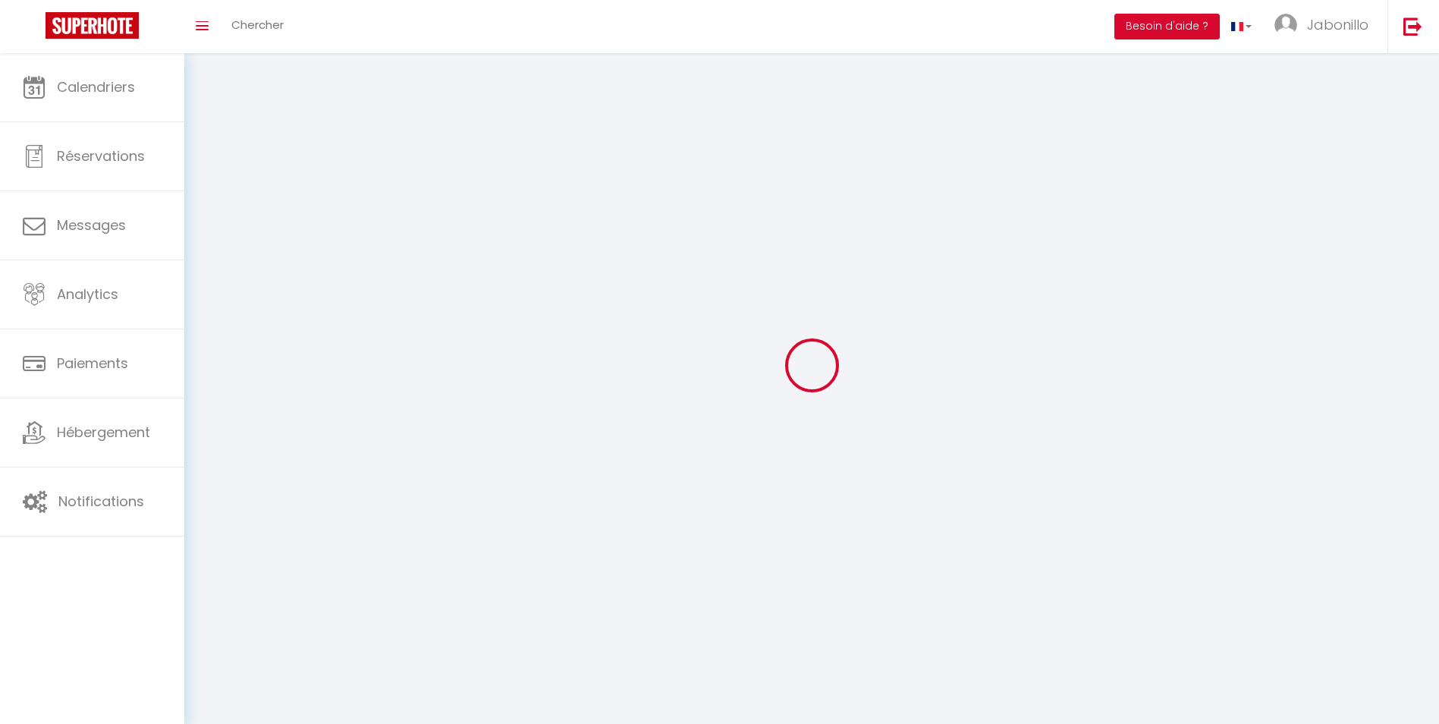
type textarea "https://app.superhote.com/#/connect/zCesOhrbpw"
checkbox input "false"
checkbox input "true"
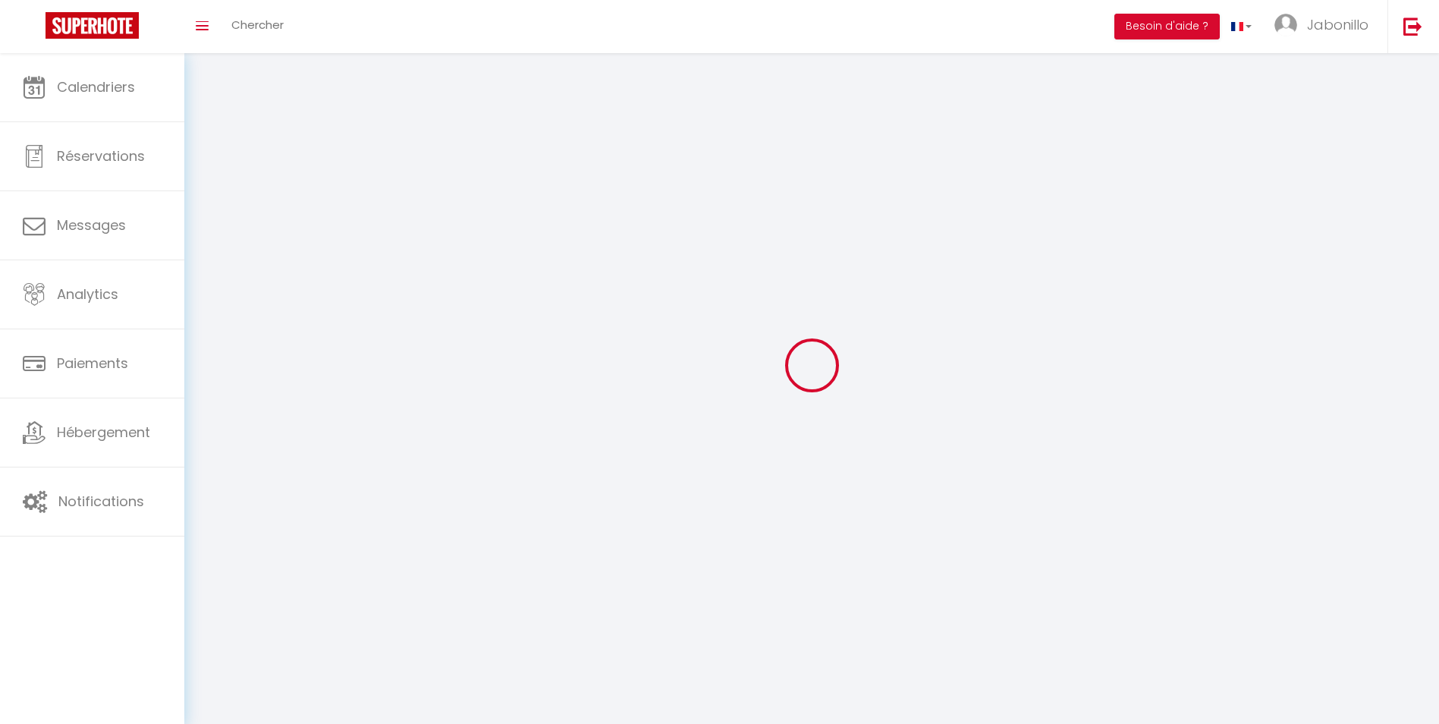
checkbox input "true"
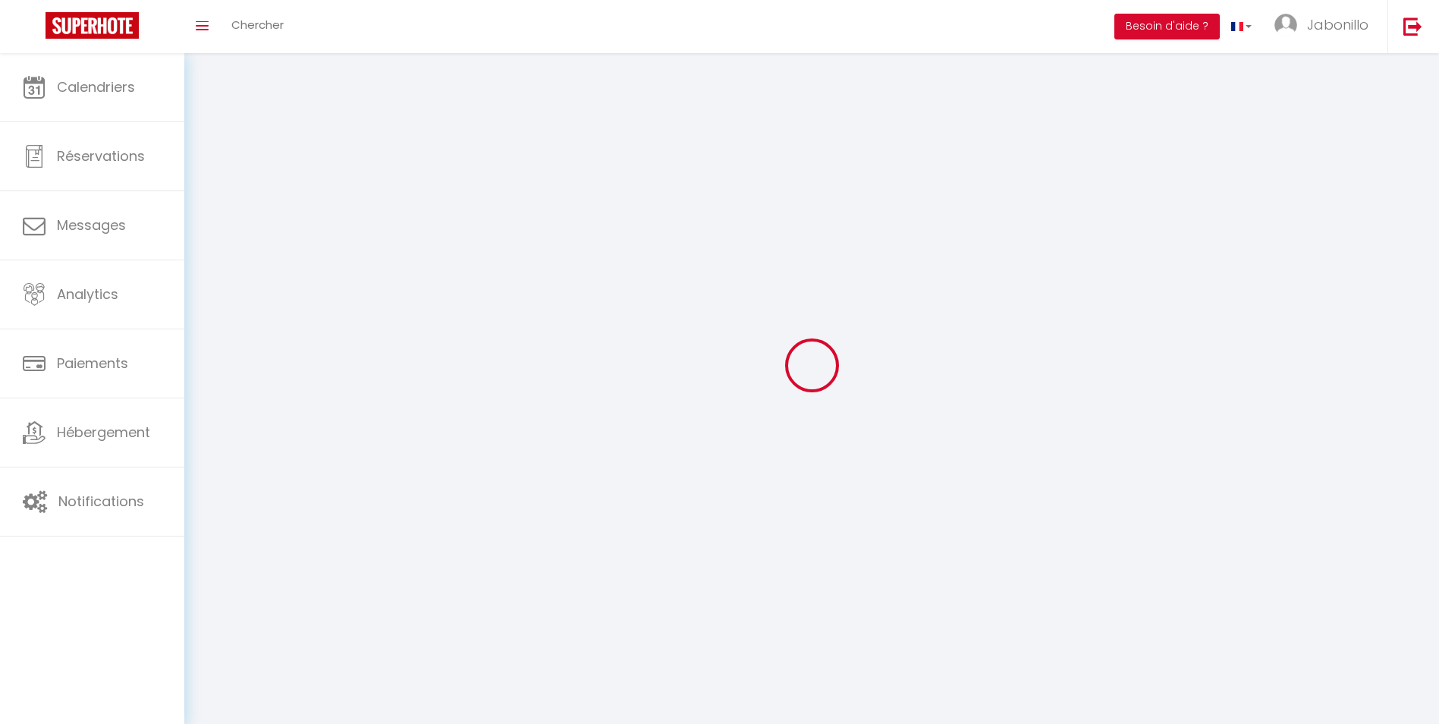
checkbox input "true"
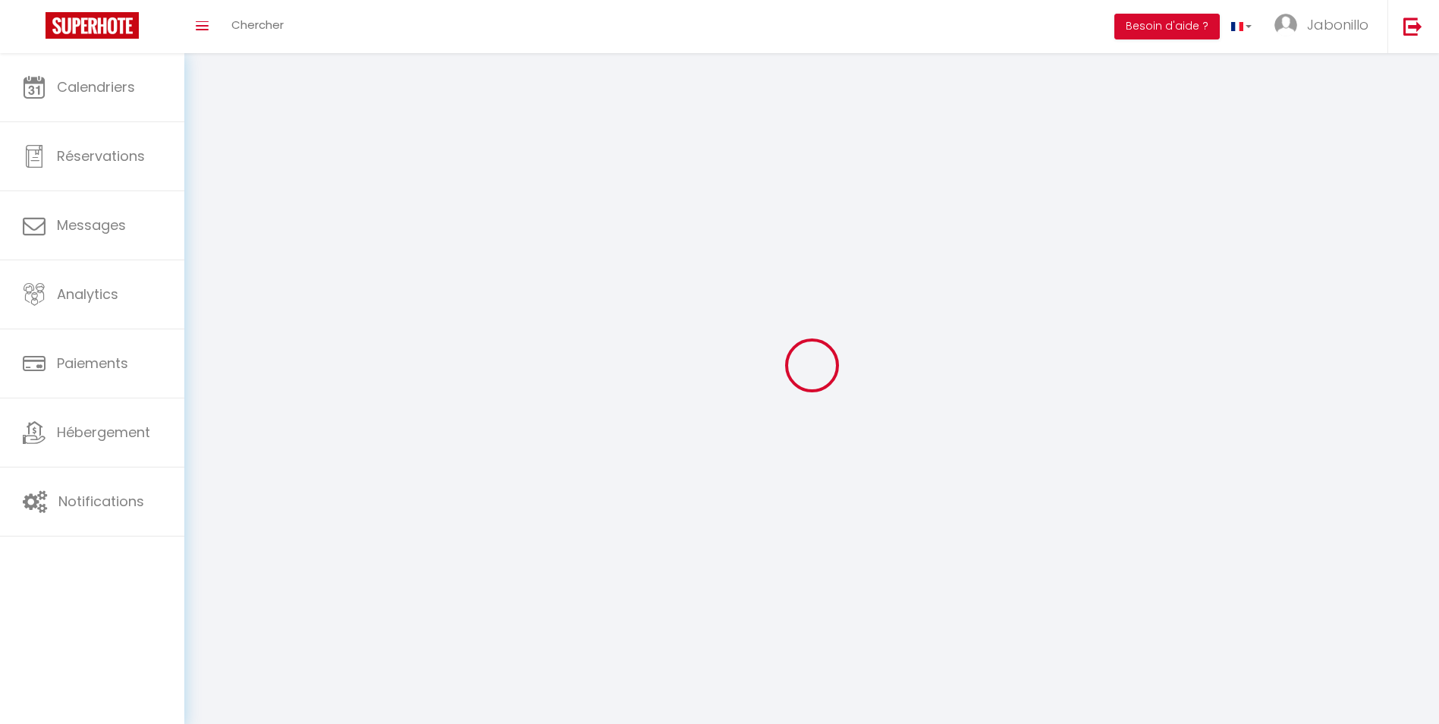
checkbox input "true"
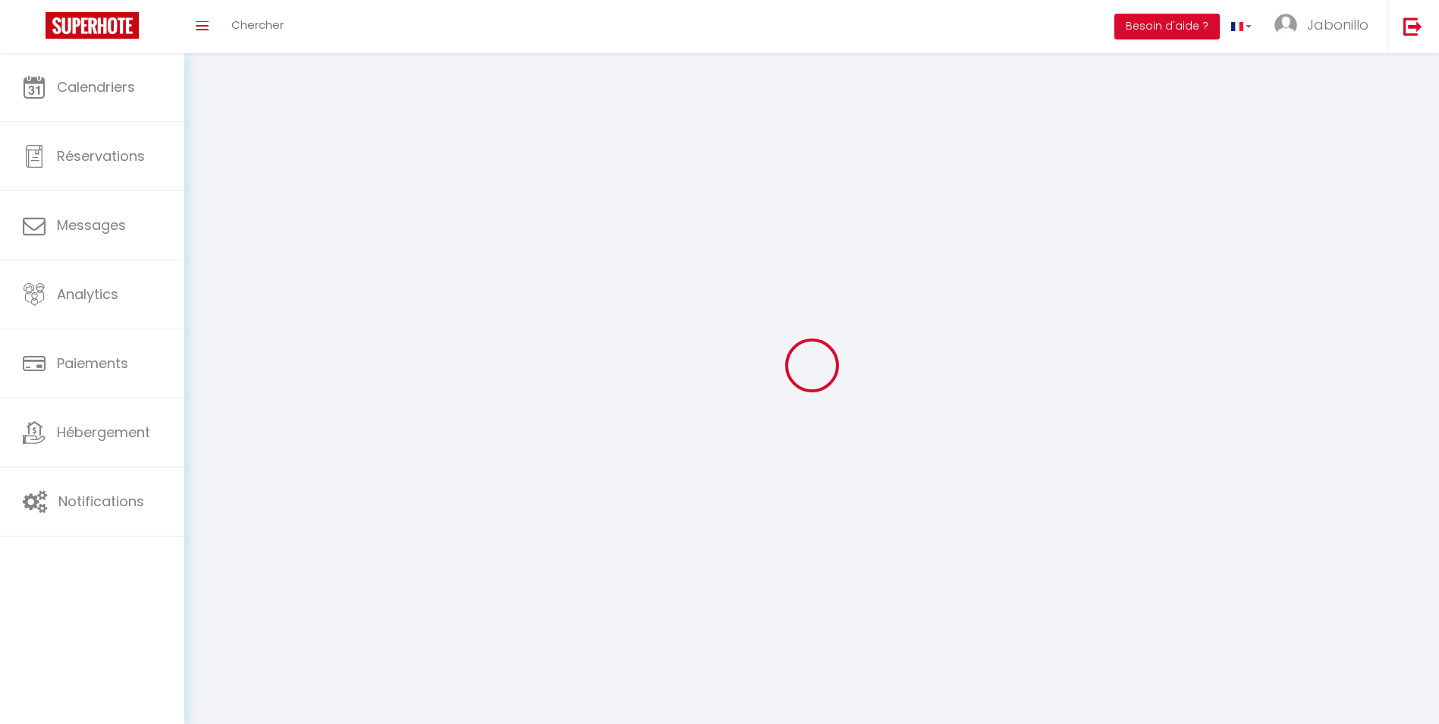
select select
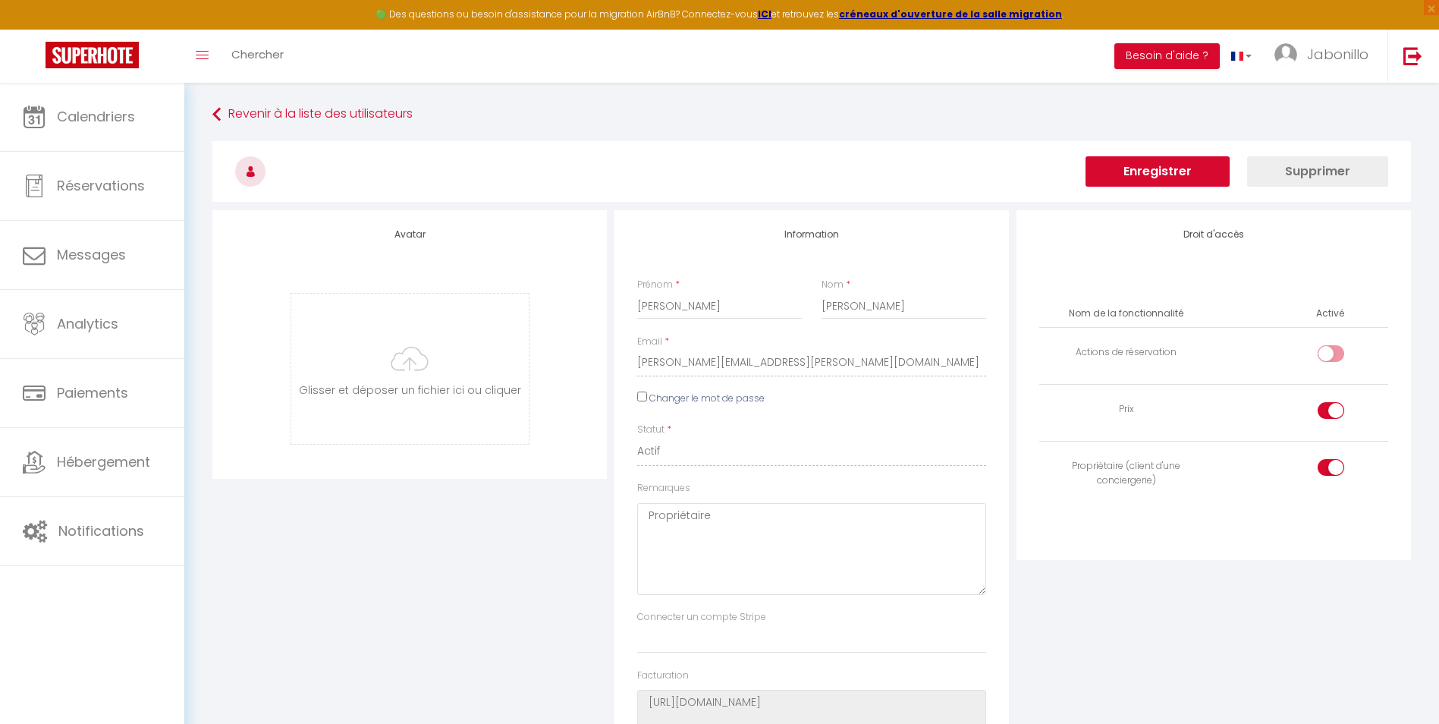
click at [1326, 348] on div at bounding box center [1330, 353] width 27 height 17
click at [1330, 348] on input "checkbox" at bounding box center [1343, 356] width 27 height 23
checkbox input "true"
click at [1156, 177] on button "Enregistrer" at bounding box center [1157, 171] width 144 height 30
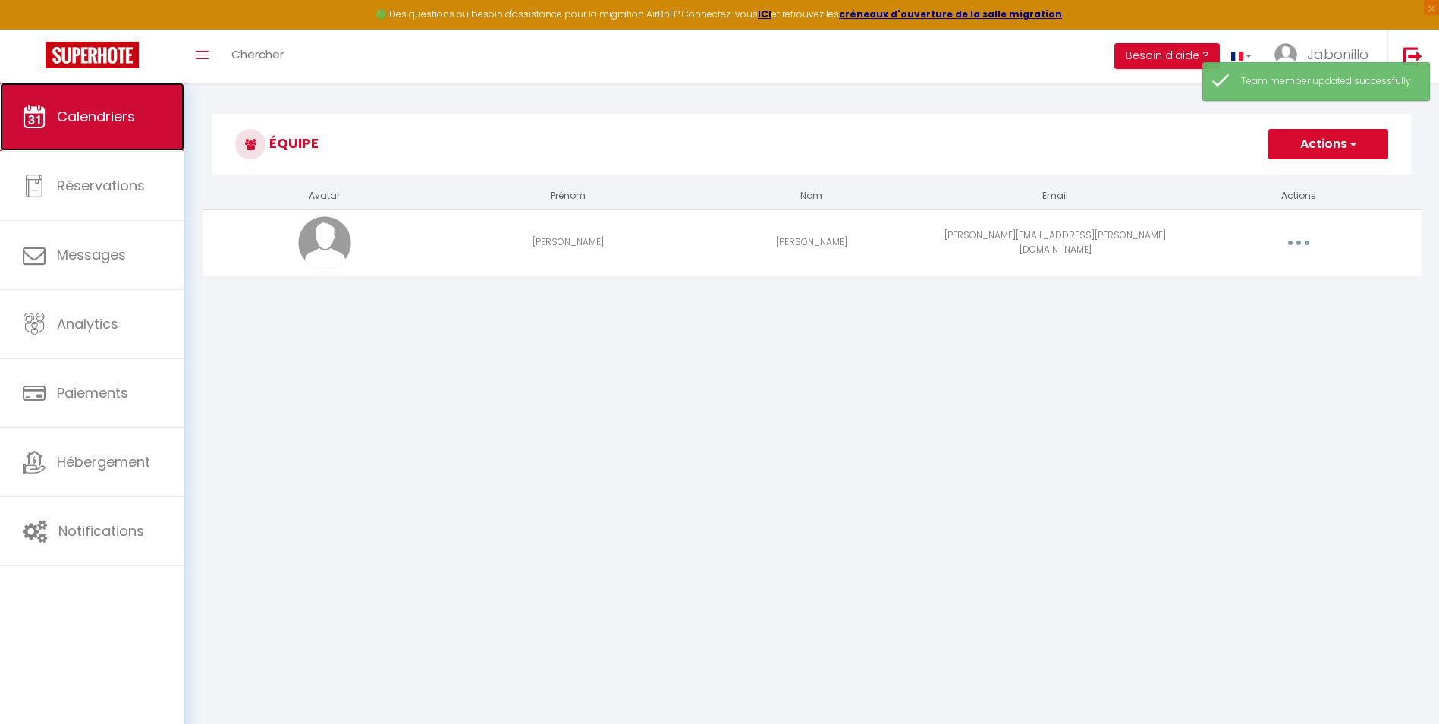
click at [141, 109] on link "Calendriers" at bounding box center [92, 117] width 184 height 68
